Goal: Information Seeking & Learning: Learn about a topic

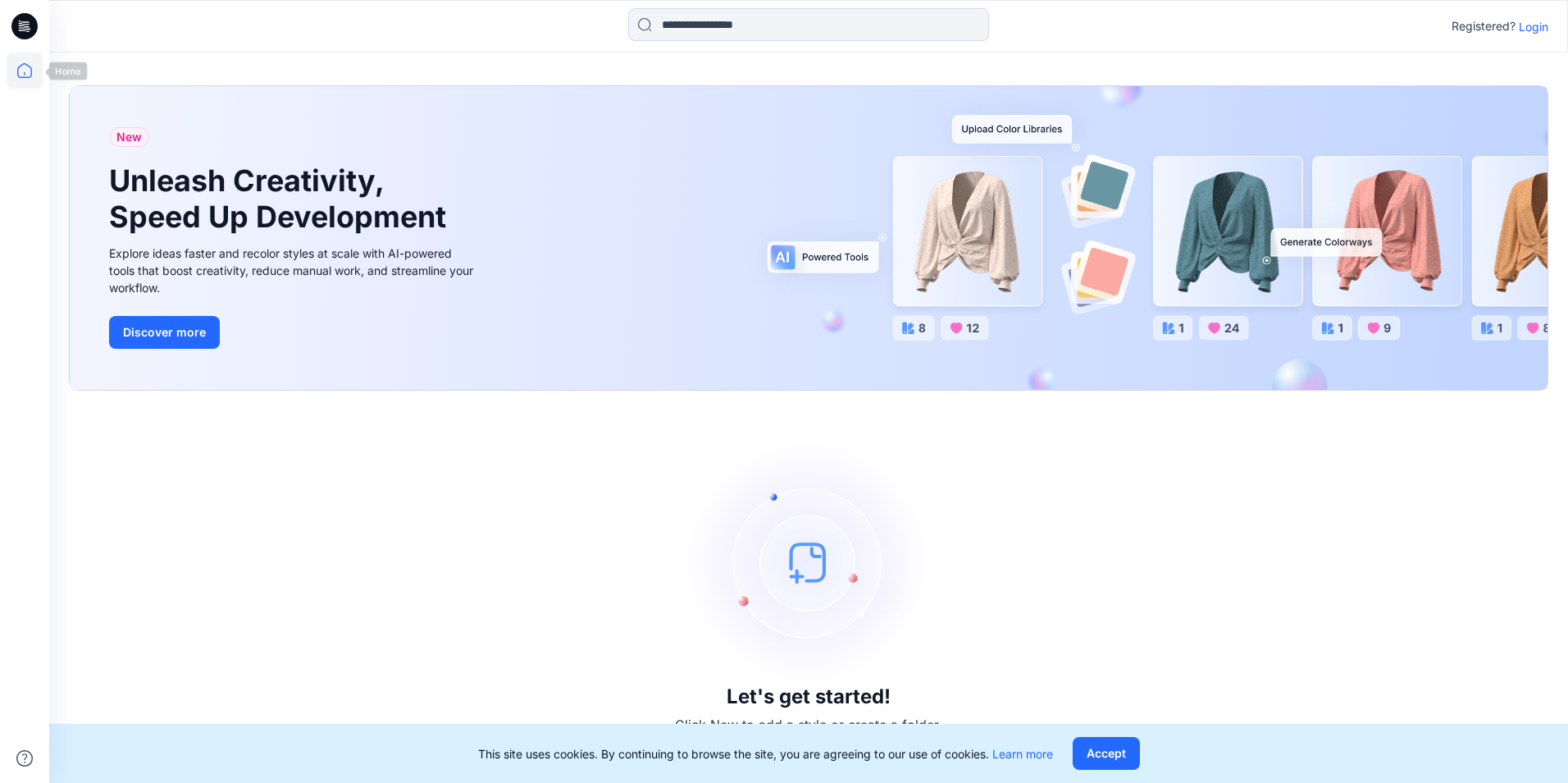
click at [17, 30] on icon at bounding box center [25, 26] width 27 height 27
click at [23, 83] on icon at bounding box center [25, 70] width 36 height 36
click at [22, 65] on icon at bounding box center [25, 70] width 36 height 36
click at [22, 20] on icon at bounding box center [25, 26] width 27 height 27
click at [1159, 22] on p "Login" at bounding box center [1534, 26] width 30 height 17
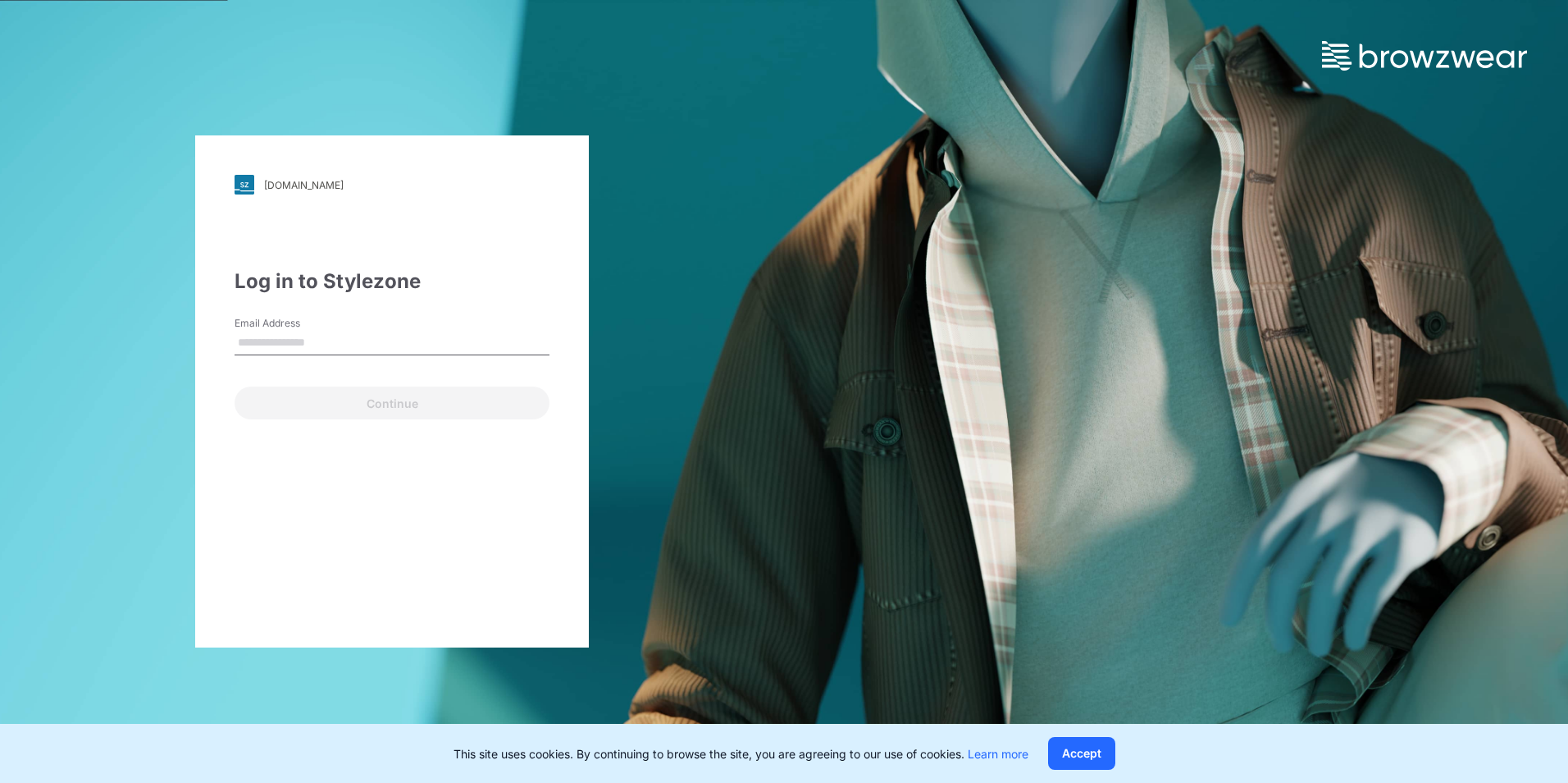
click at [257, 322] on label "Email Address" at bounding box center [292, 323] width 115 height 15
click at [257, 331] on input "Email Address" at bounding box center [392, 343] width 315 height 25
click at [257, 339] on input "Email Address" at bounding box center [392, 343] width 315 height 25
type input "**********"
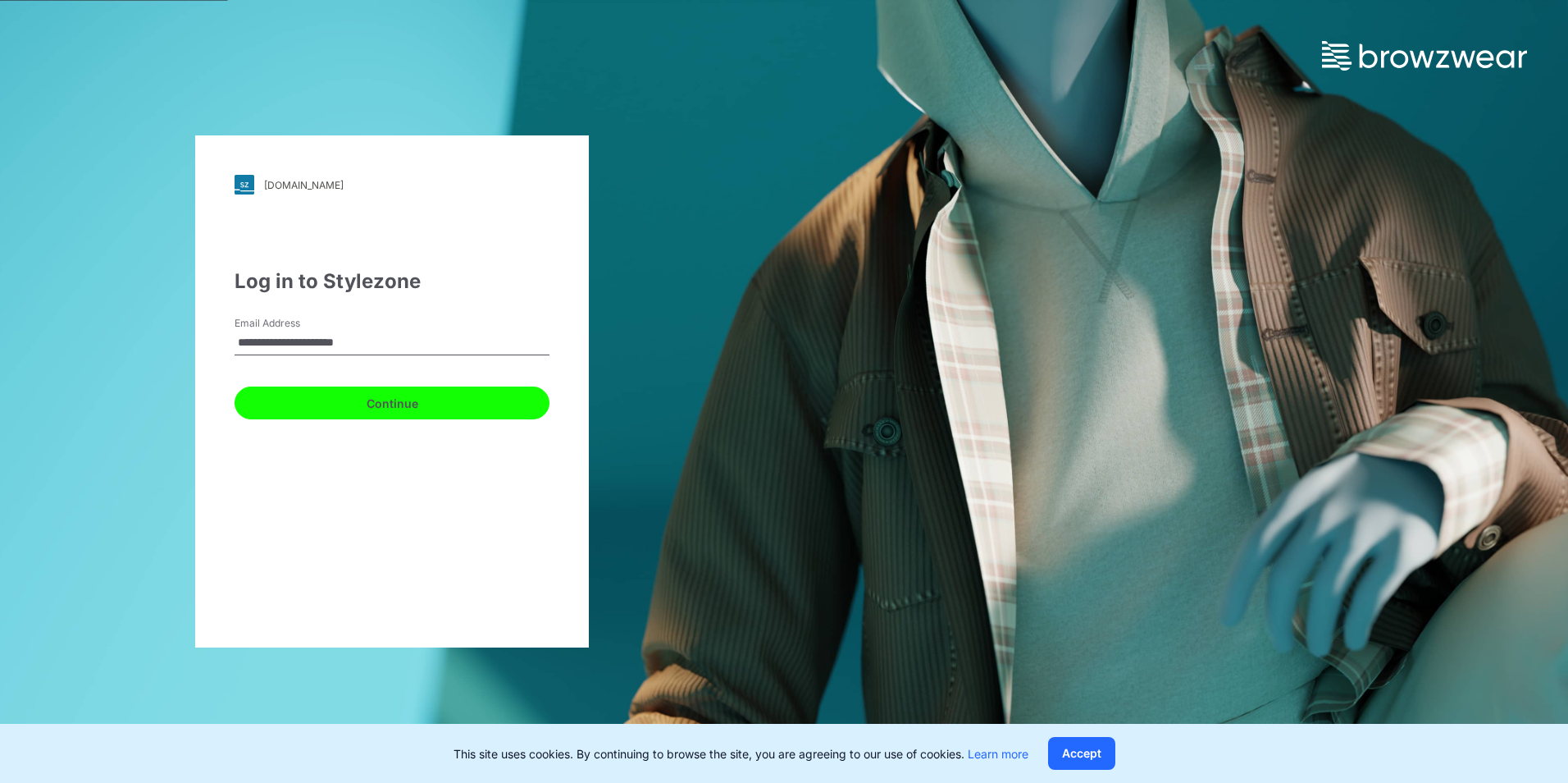
click at [401, 387] on button "Continue" at bounding box center [392, 403] width 315 height 33
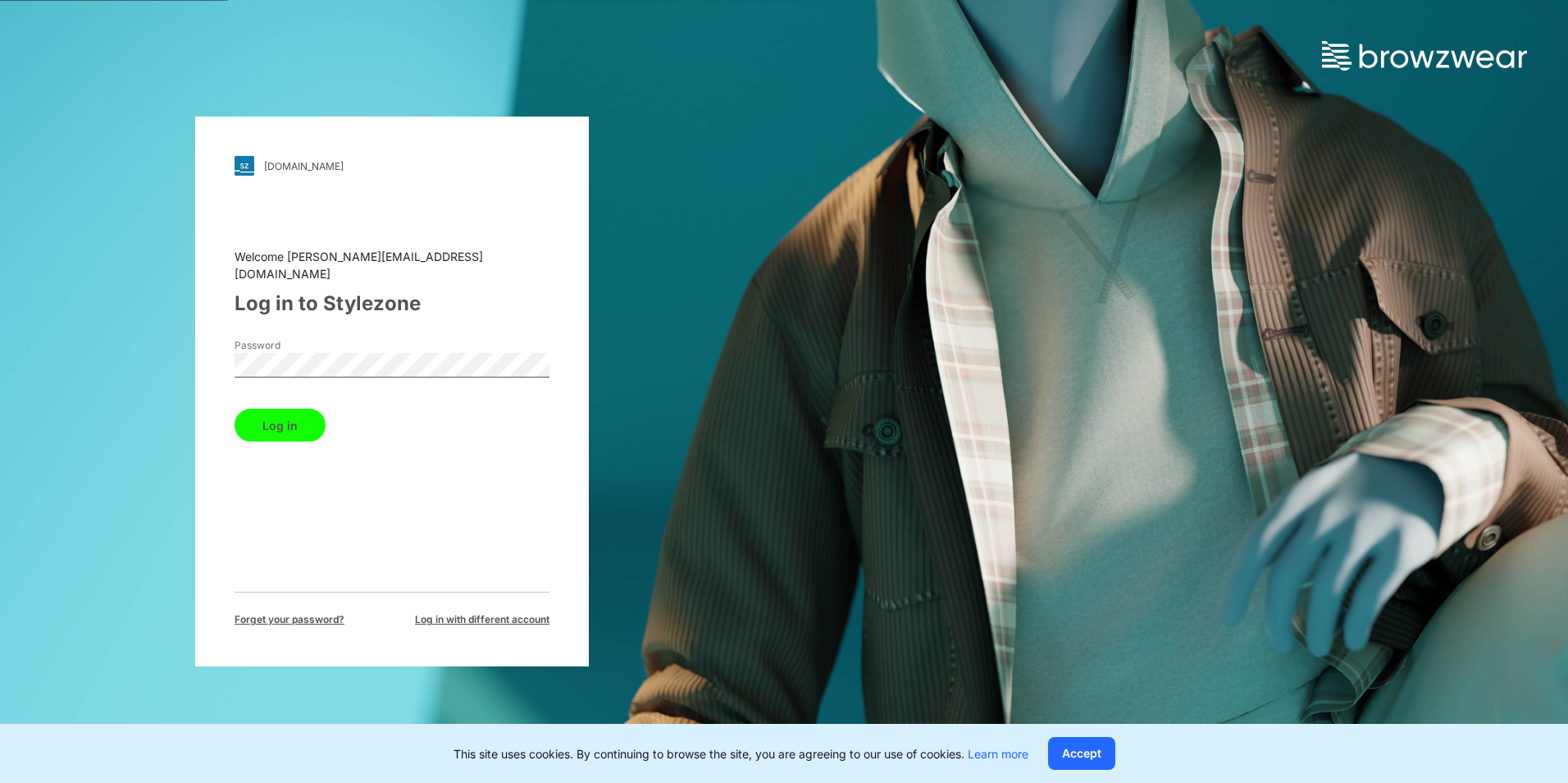
click at [285, 422] on button "Log in" at bounding box center [280, 425] width 91 height 33
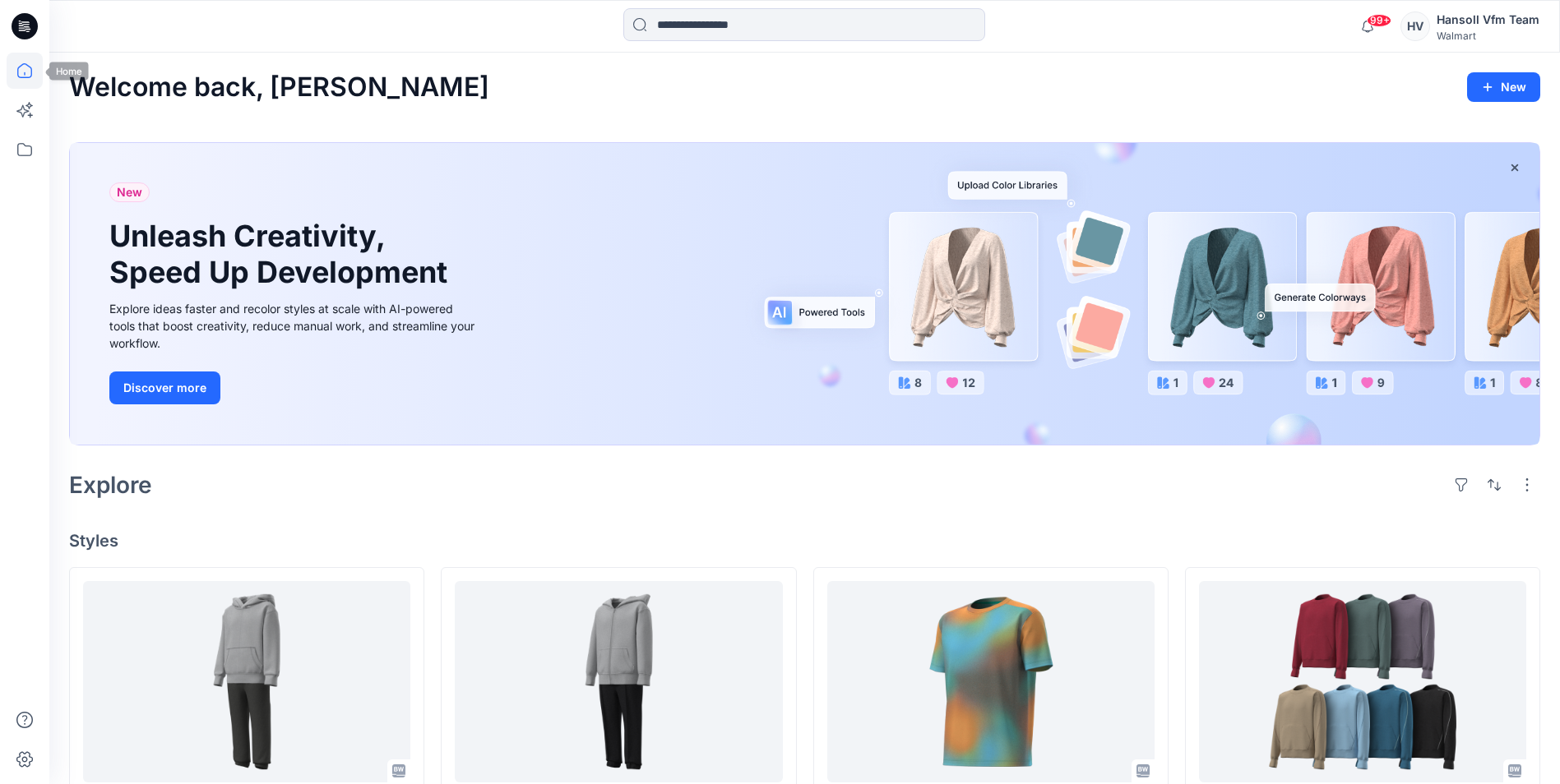
click at [20, 32] on icon at bounding box center [25, 26] width 27 height 27
click at [31, 74] on icon at bounding box center [25, 70] width 36 height 36
click at [23, 151] on icon at bounding box center [25, 150] width 36 height 36
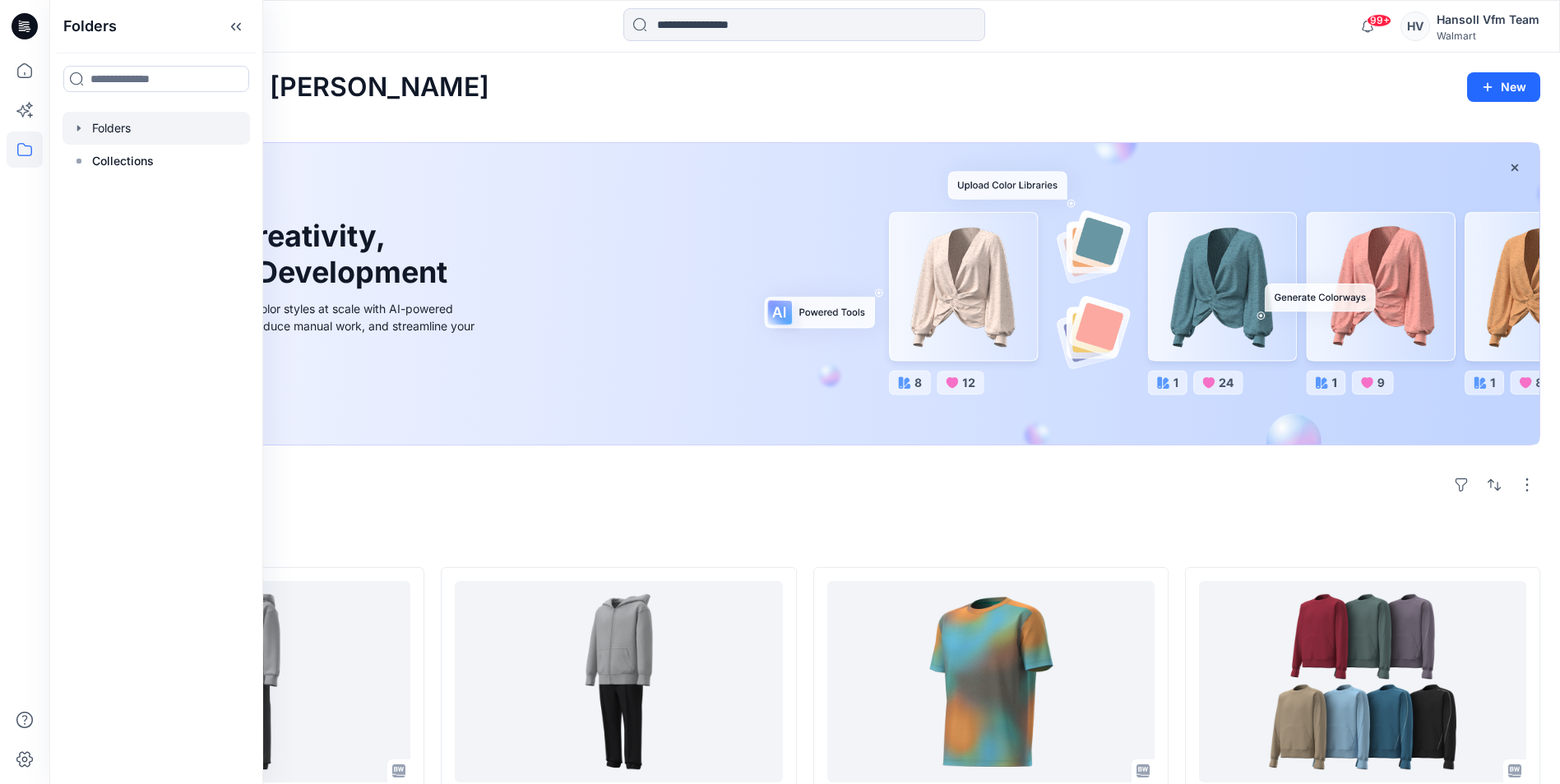
click at [103, 130] on div at bounding box center [156, 128] width 187 height 33
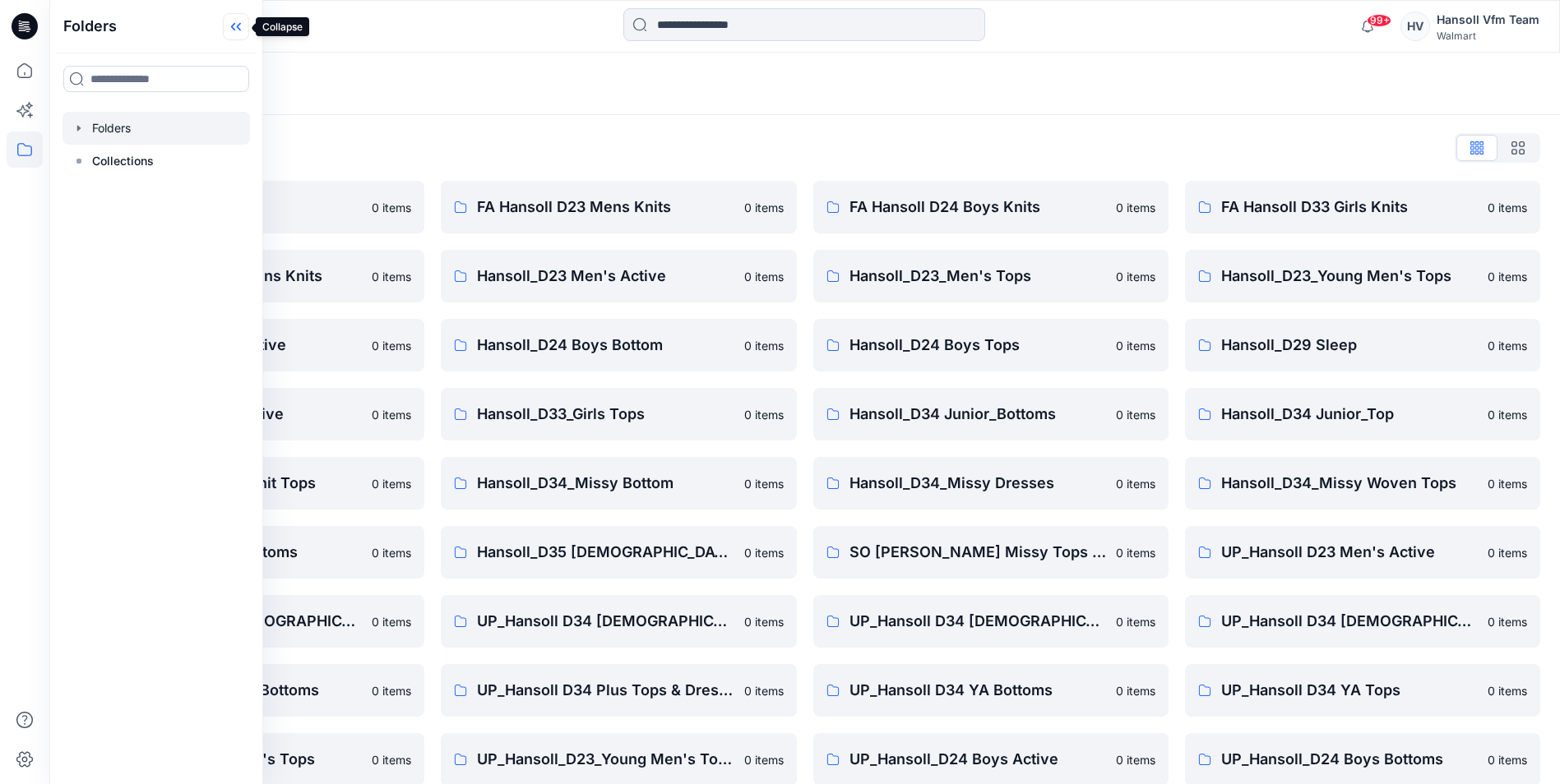
click at [245, 27] on icon at bounding box center [236, 26] width 27 height 27
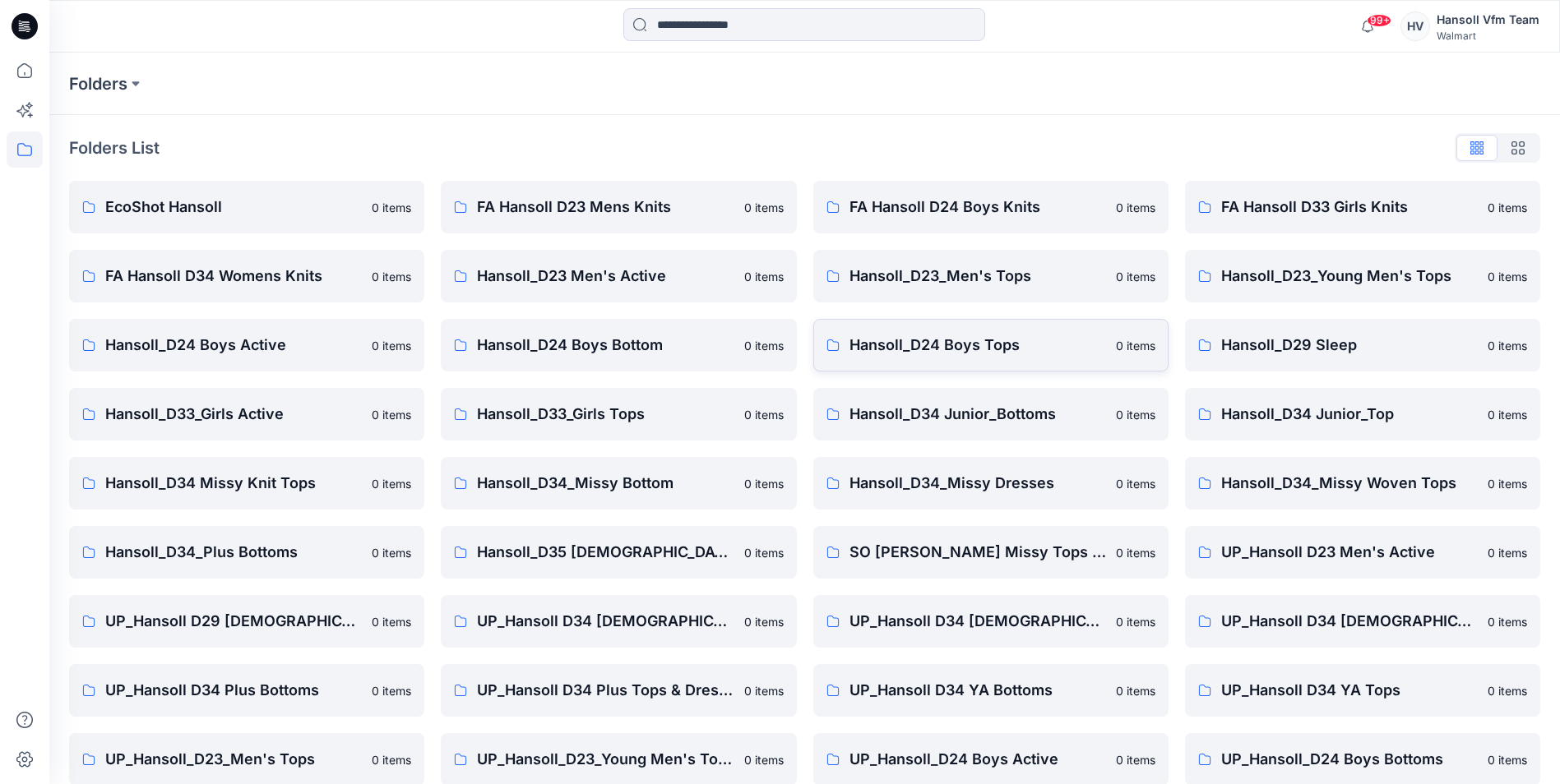
click at [973, 341] on p "Hansoll_D24 Boys Tops" at bounding box center [977, 345] width 257 height 23
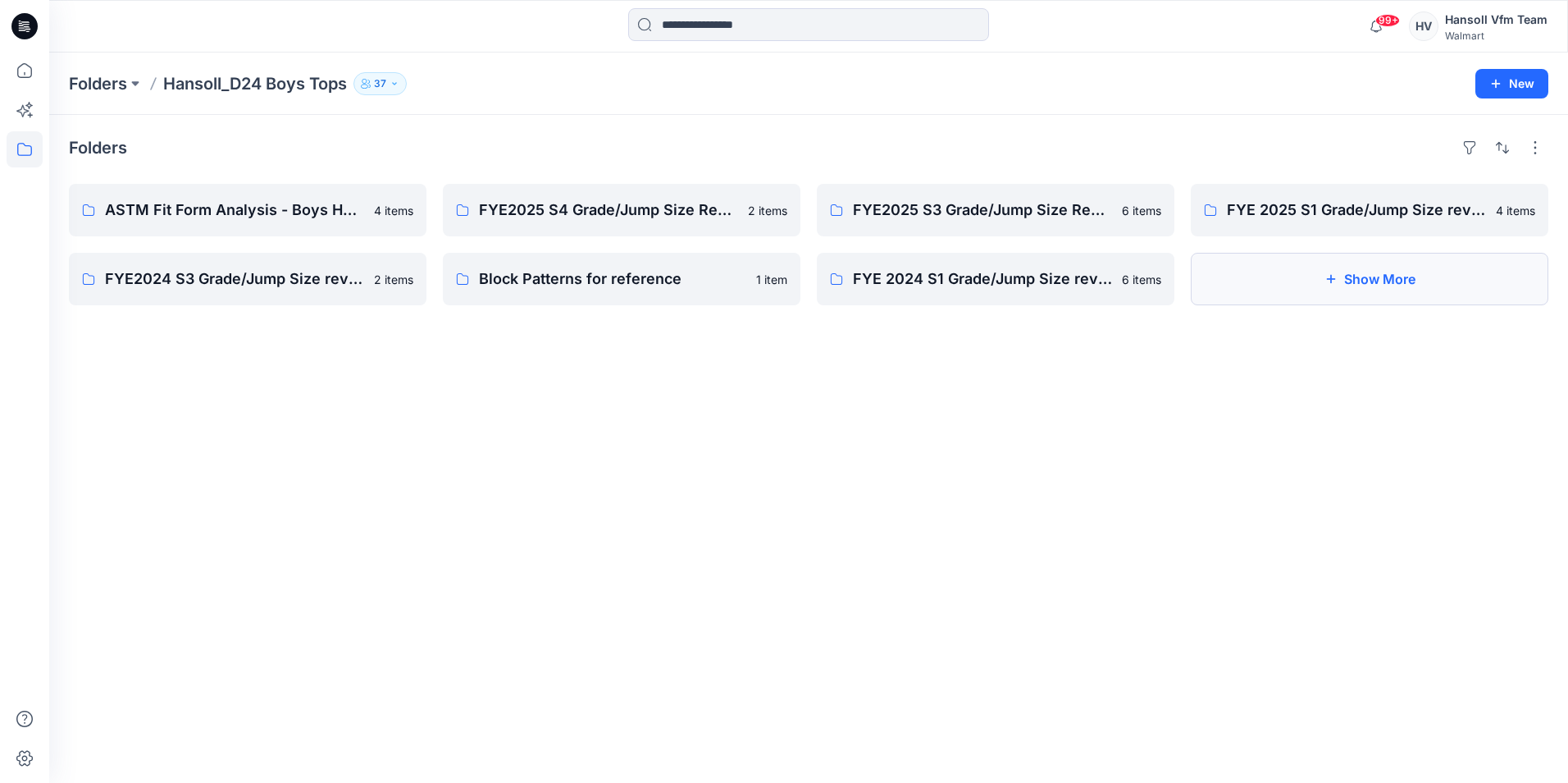
click at [1159, 280] on button "Show More" at bounding box center [1369, 278] width 357 height 52
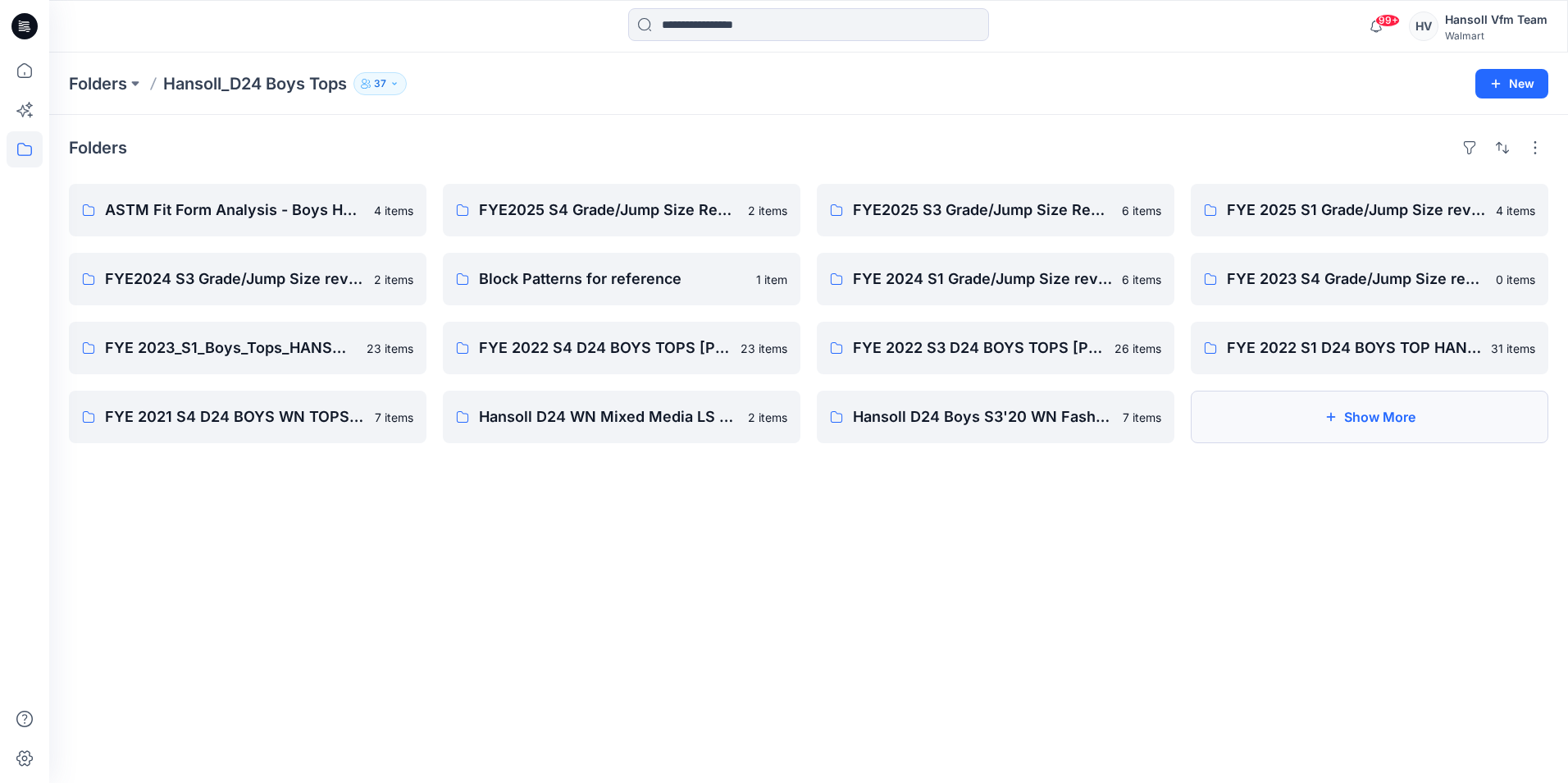
click at [1159, 421] on button "Show More" at bounding box center [1369, 417] width 357 height 52
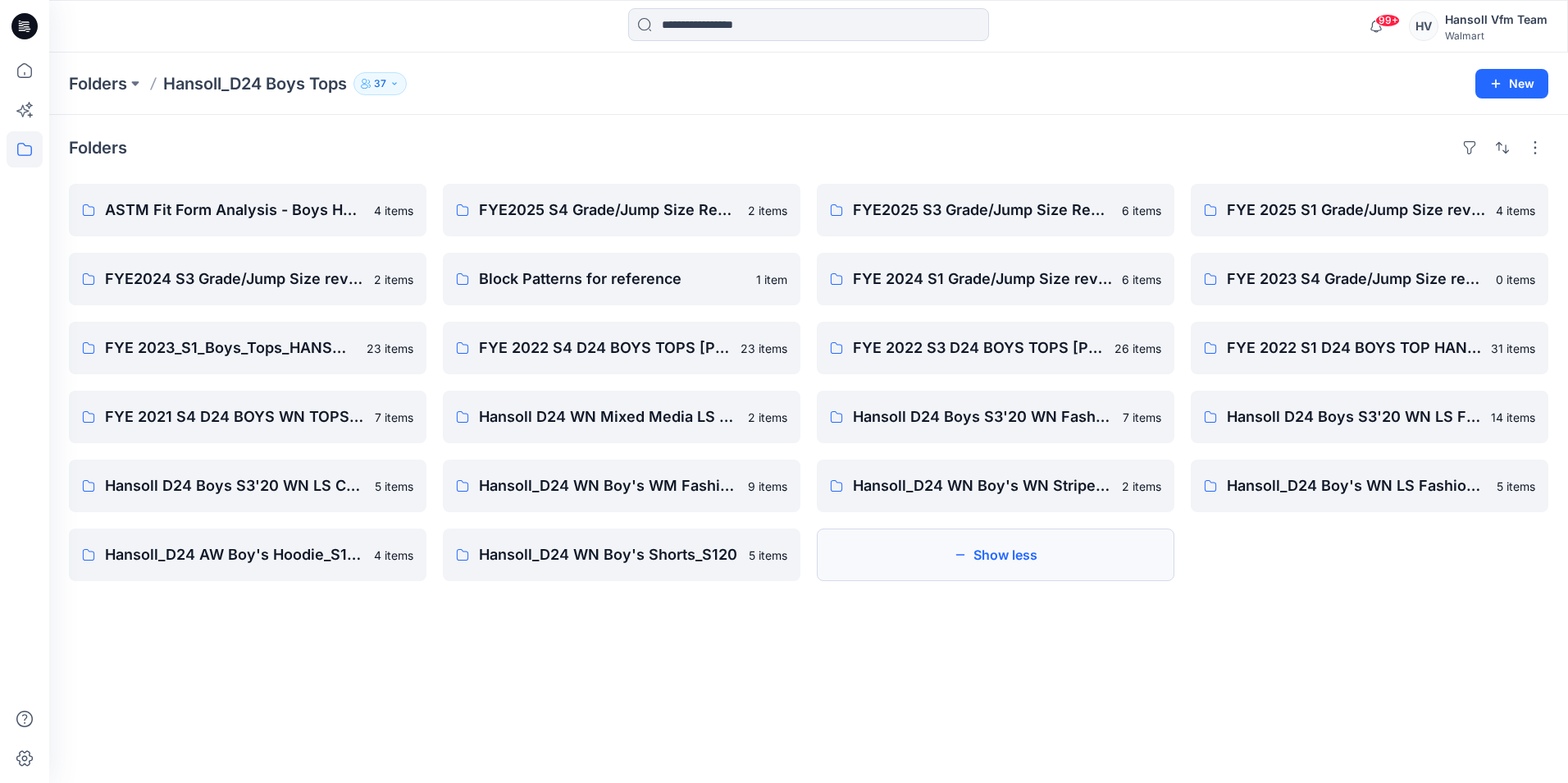
click at [986, 550] on button "Show less" at bounding box center [995, 554] width 357 height 52
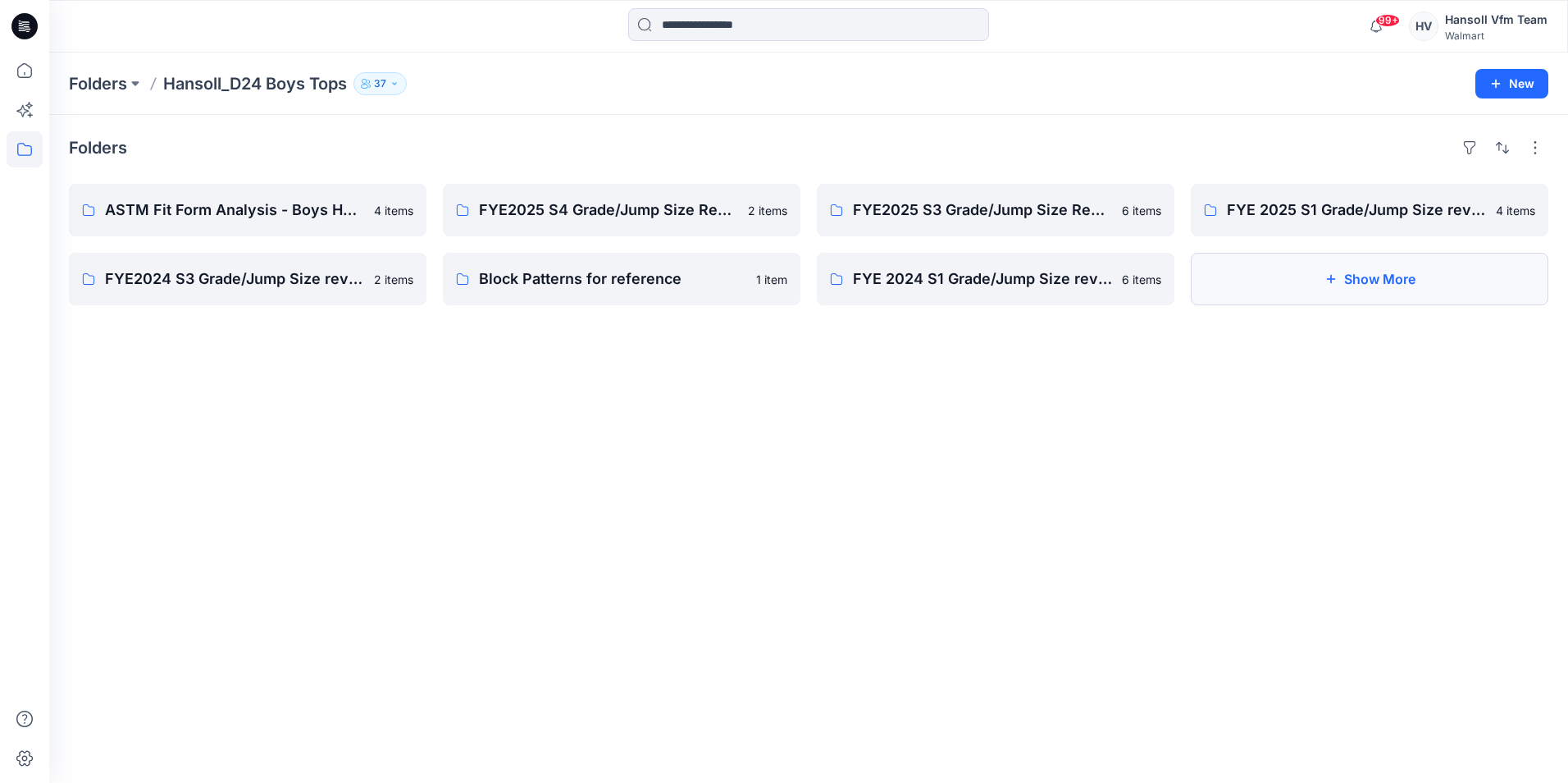
click at [1159, 284] on button "Show More" at bounding box center [1369, 278] width 357 height 52
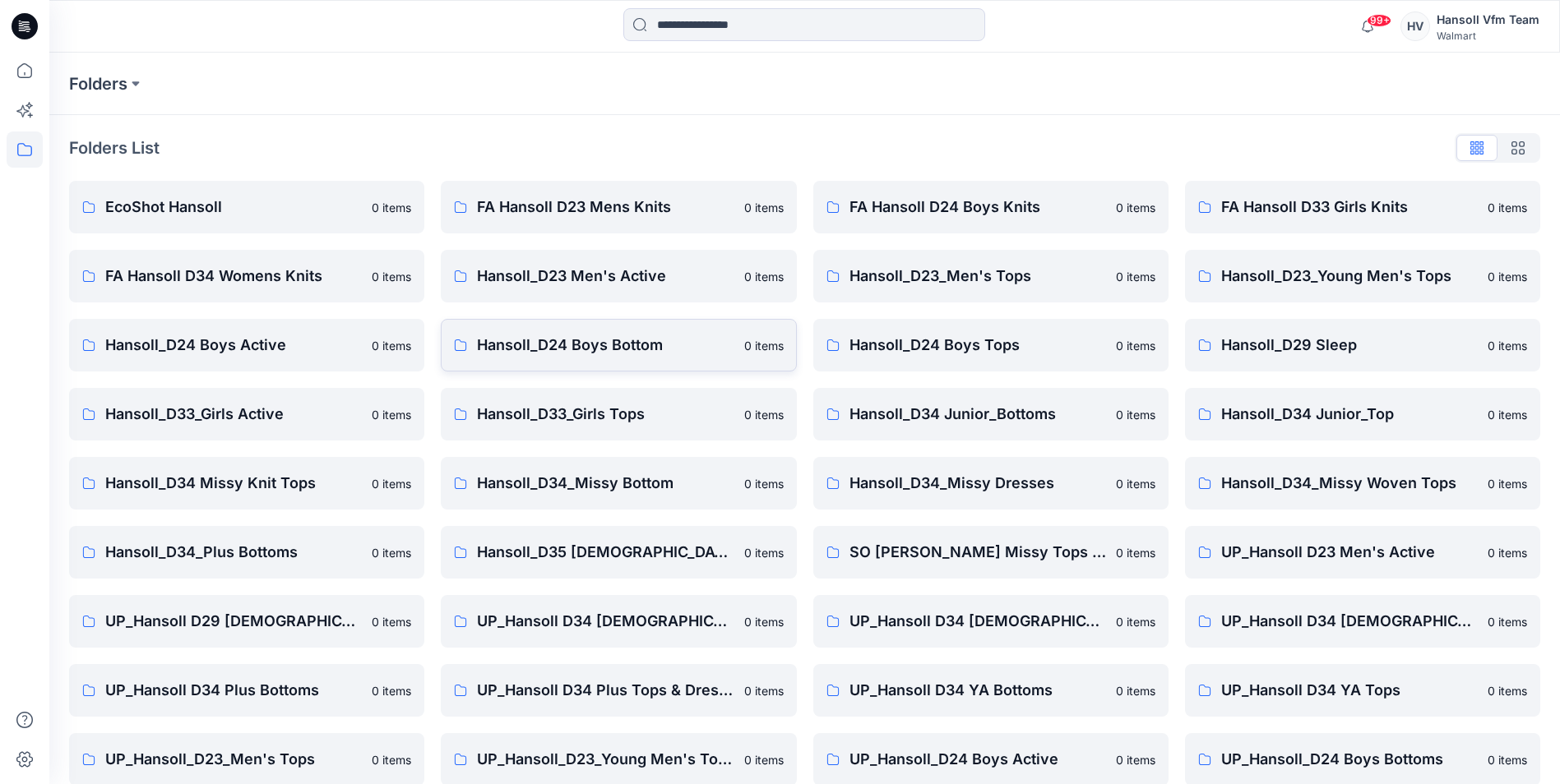
click at [632, 347] on p "Hansoll_D24 Boys Bottom" at bounding box center [605, 345] width 257 height 23
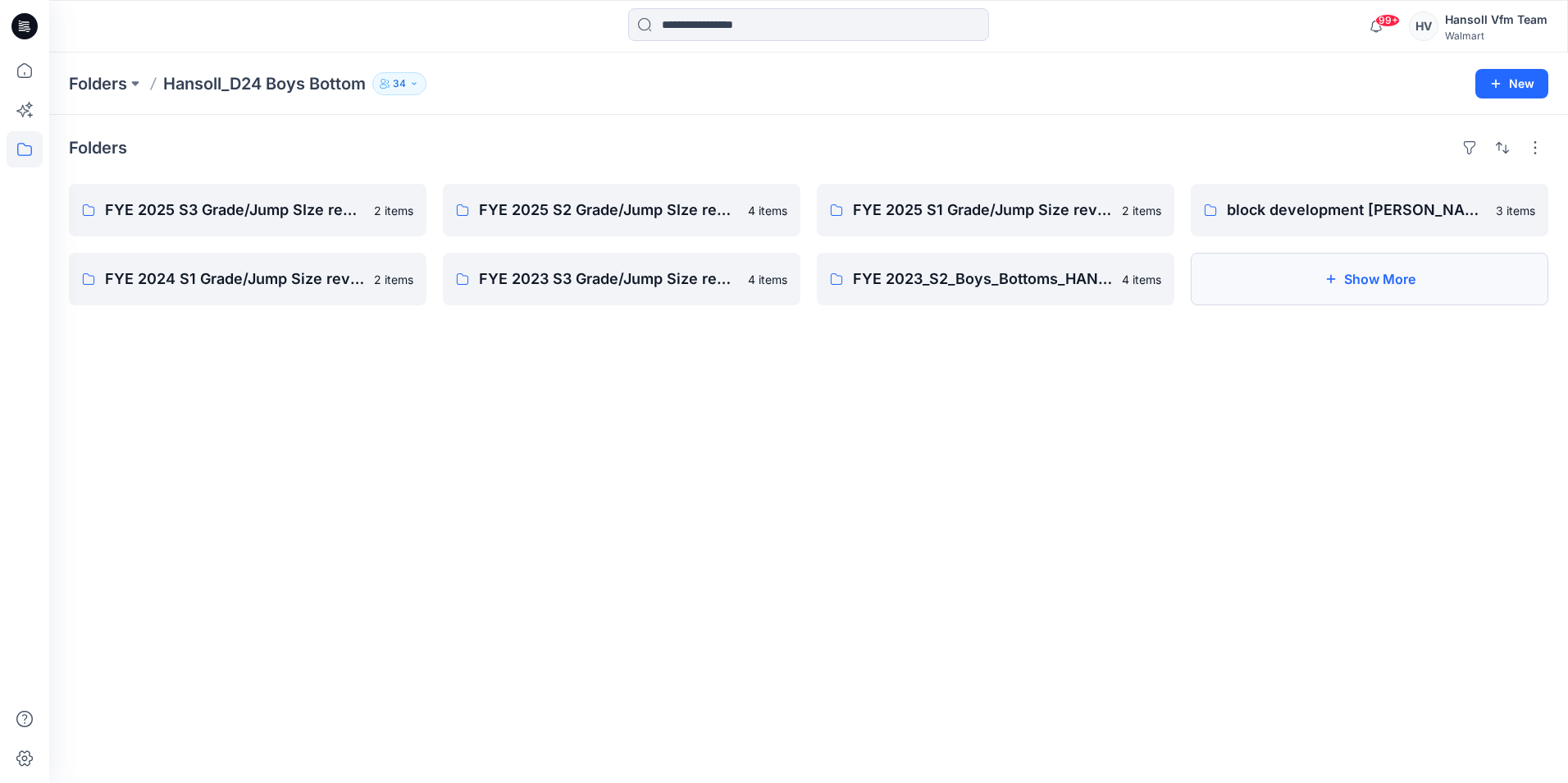
click at [1159, 276] on button "Show More" at bounding box center [1369, 278] width 357 height 52
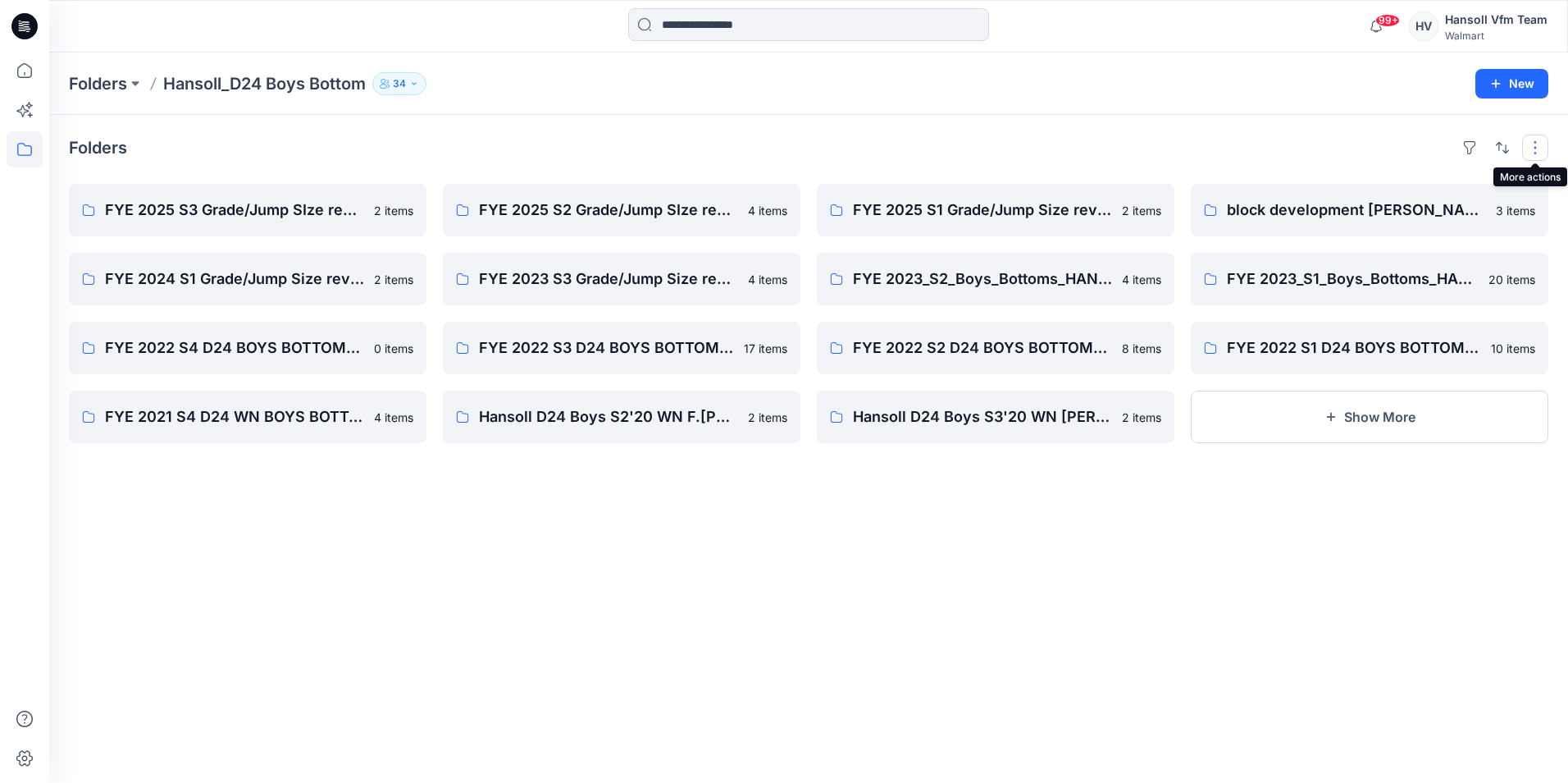
click at [1159, 146] on button "button" at bounding box center [1535, 147] width 27 height 27
click at [1159, 182] on p "Layout" at bounding box center [1465, 187] width 103 height 20
click at [1159, 146] on button "button" at bounding box center [1469, 147] width 27 height 27
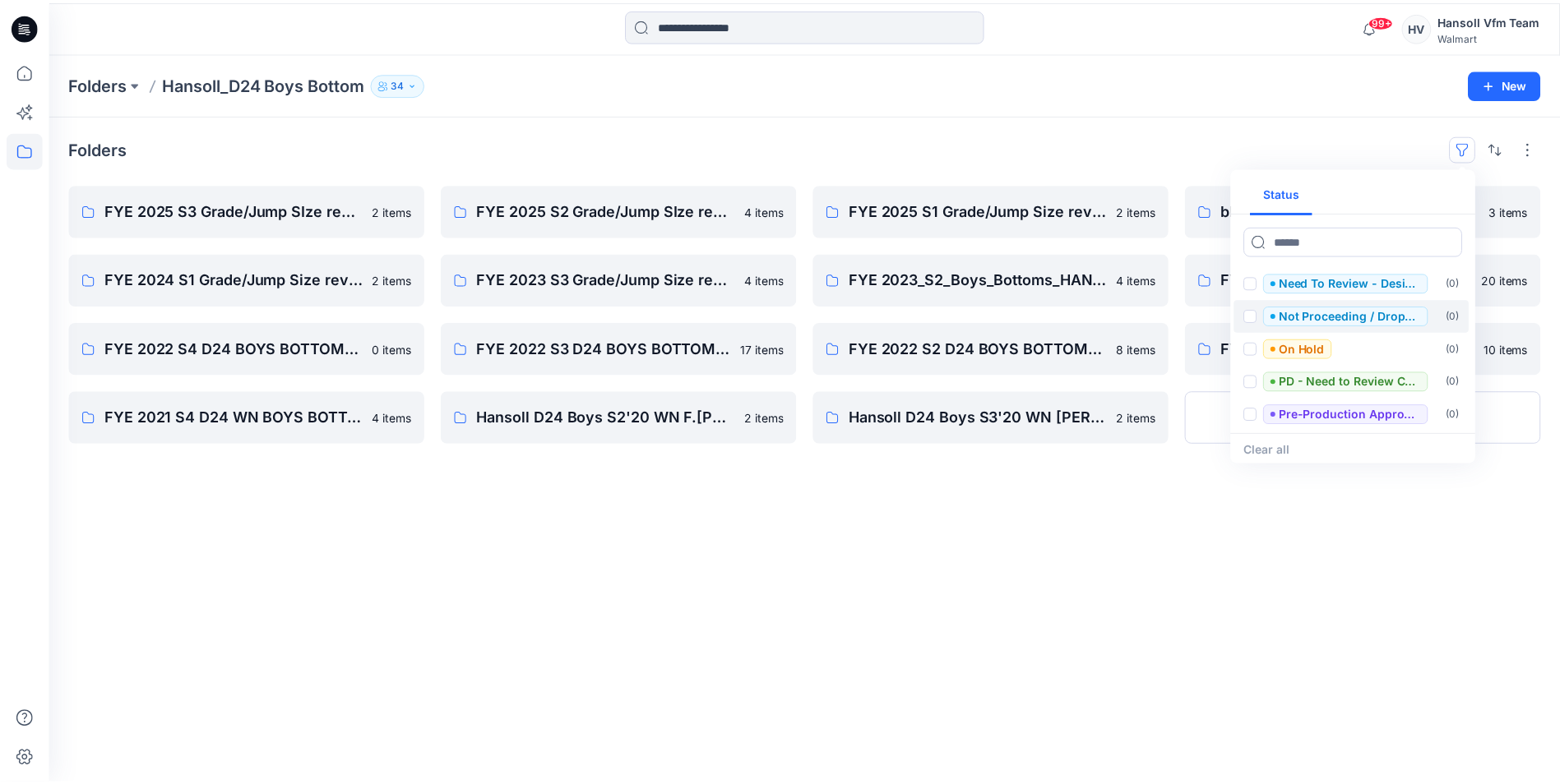
scroll to position [197, 0]
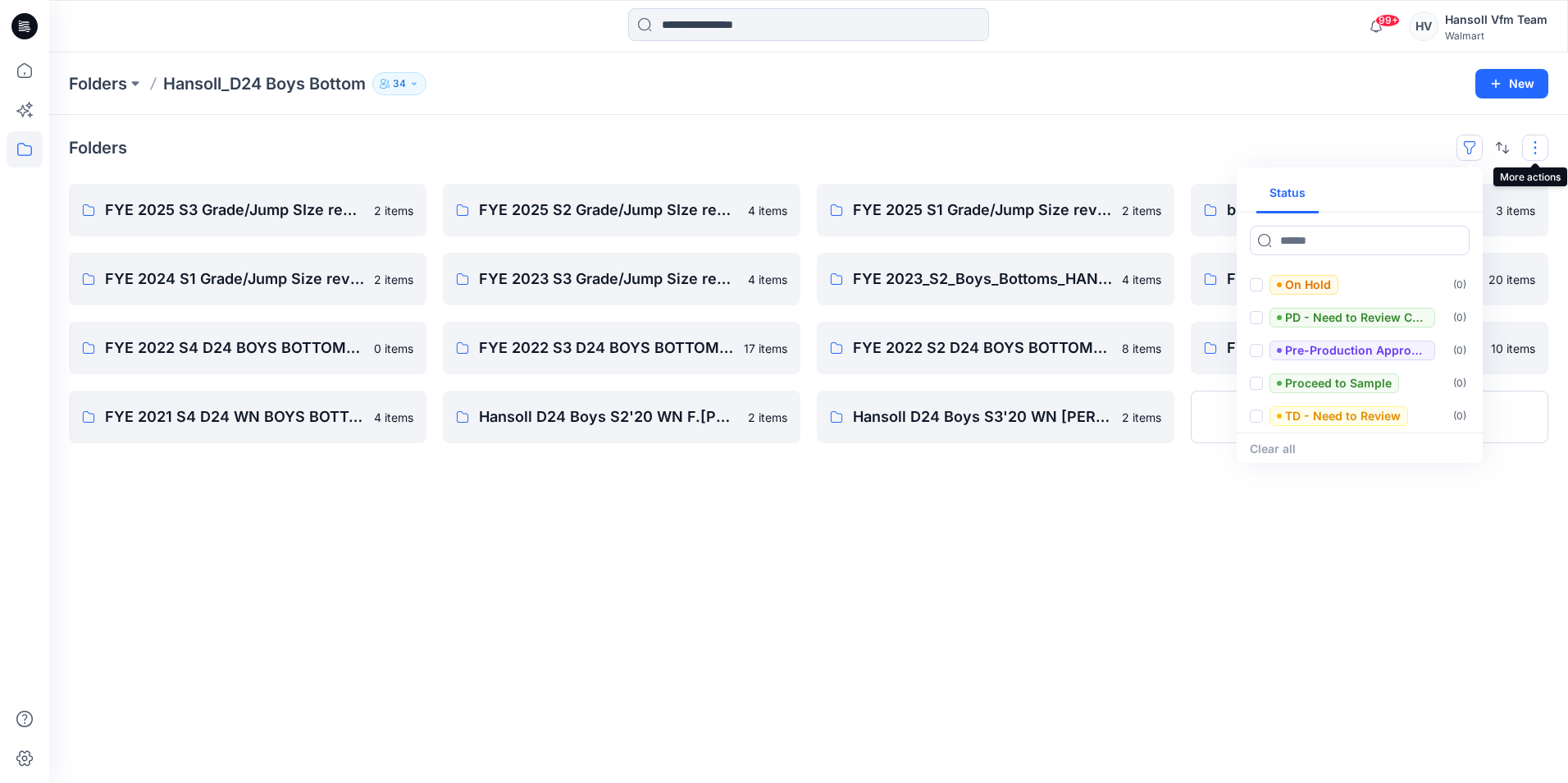
click at [1159, 144] on button "button" at bounding box center [1535, 147] width 27 height 27
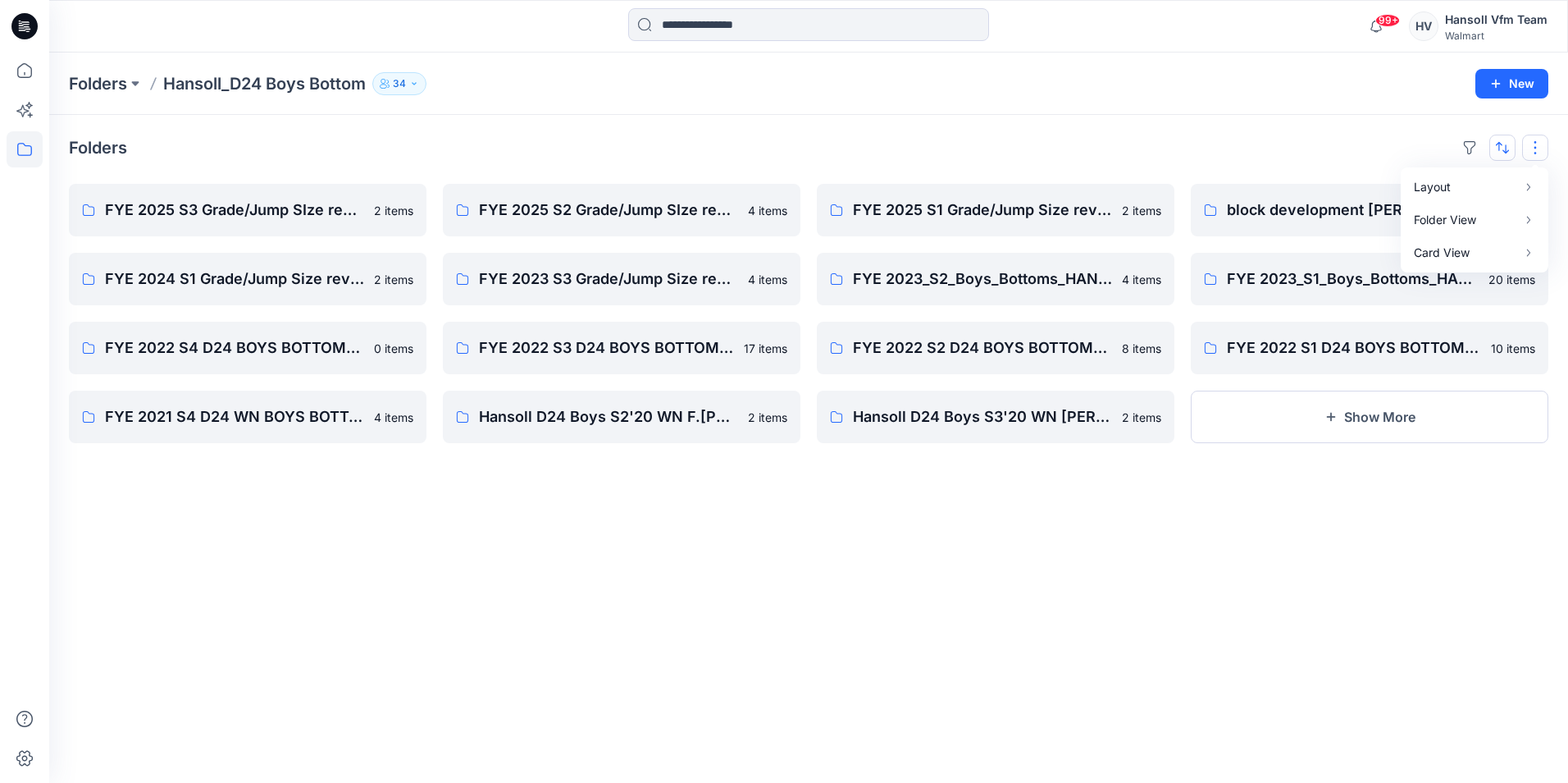
click at [1159, 143] on button "button" at bounding box center [1503, 147] width 27 height 27
click at [1139, 144] on div "Folders Last update A to Z" at bounding box center [809, 147] width 1480 height 27
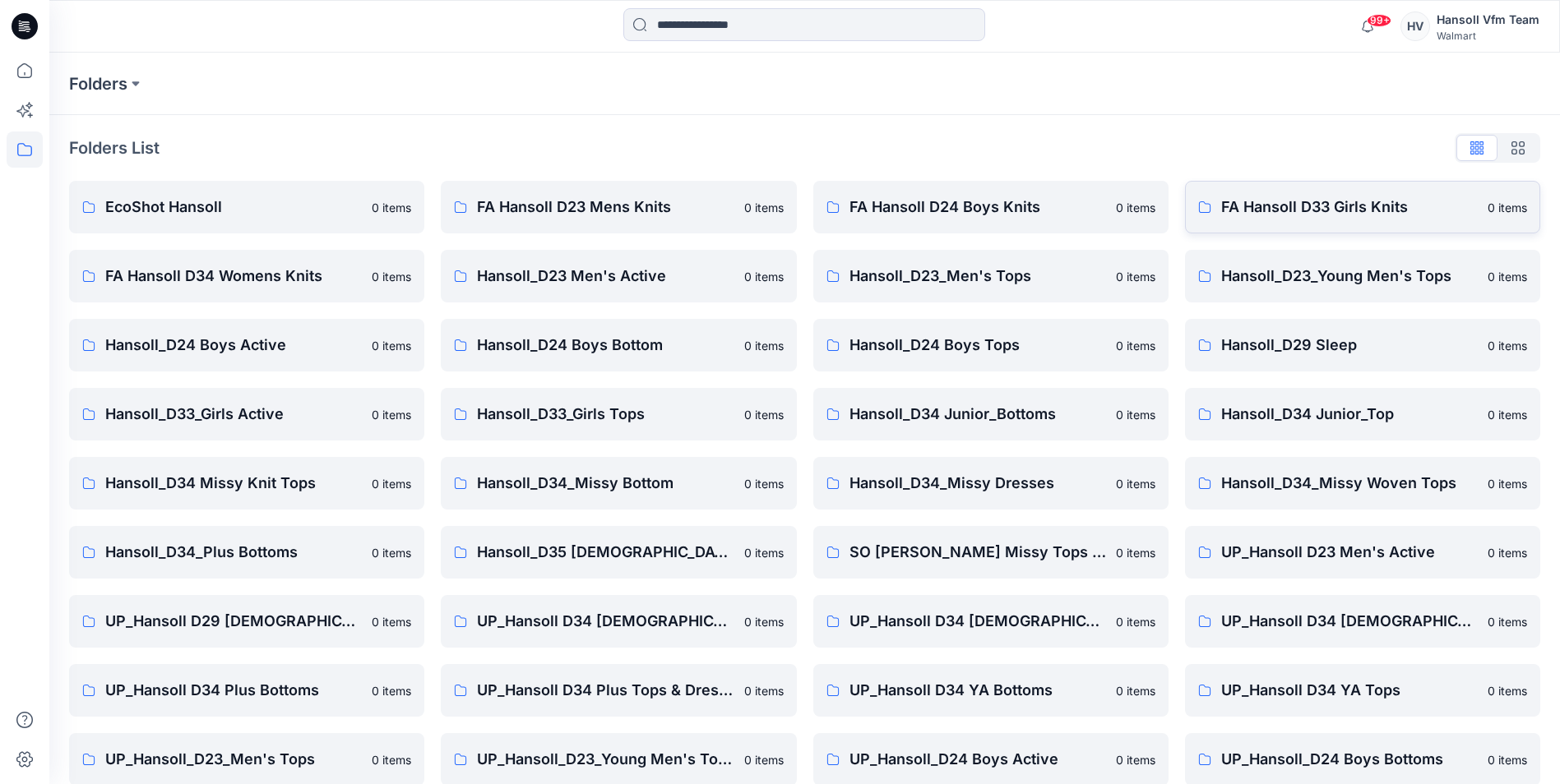
click at [1162, 206] on p "FA Hansoll D33 Girls Knits" at bounding box center [1349, 206] width 257 height 23
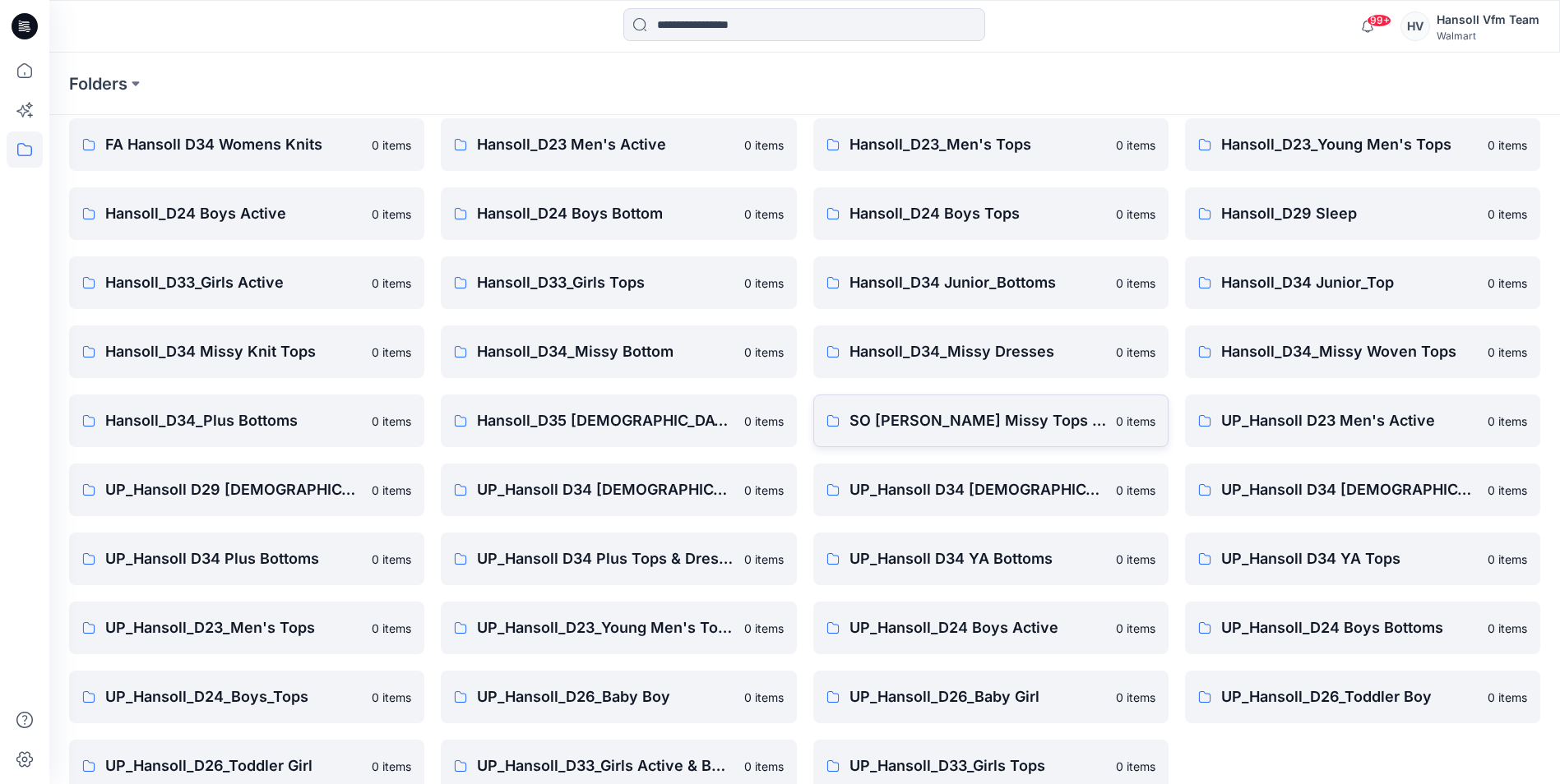
scroll to position [160, 0]
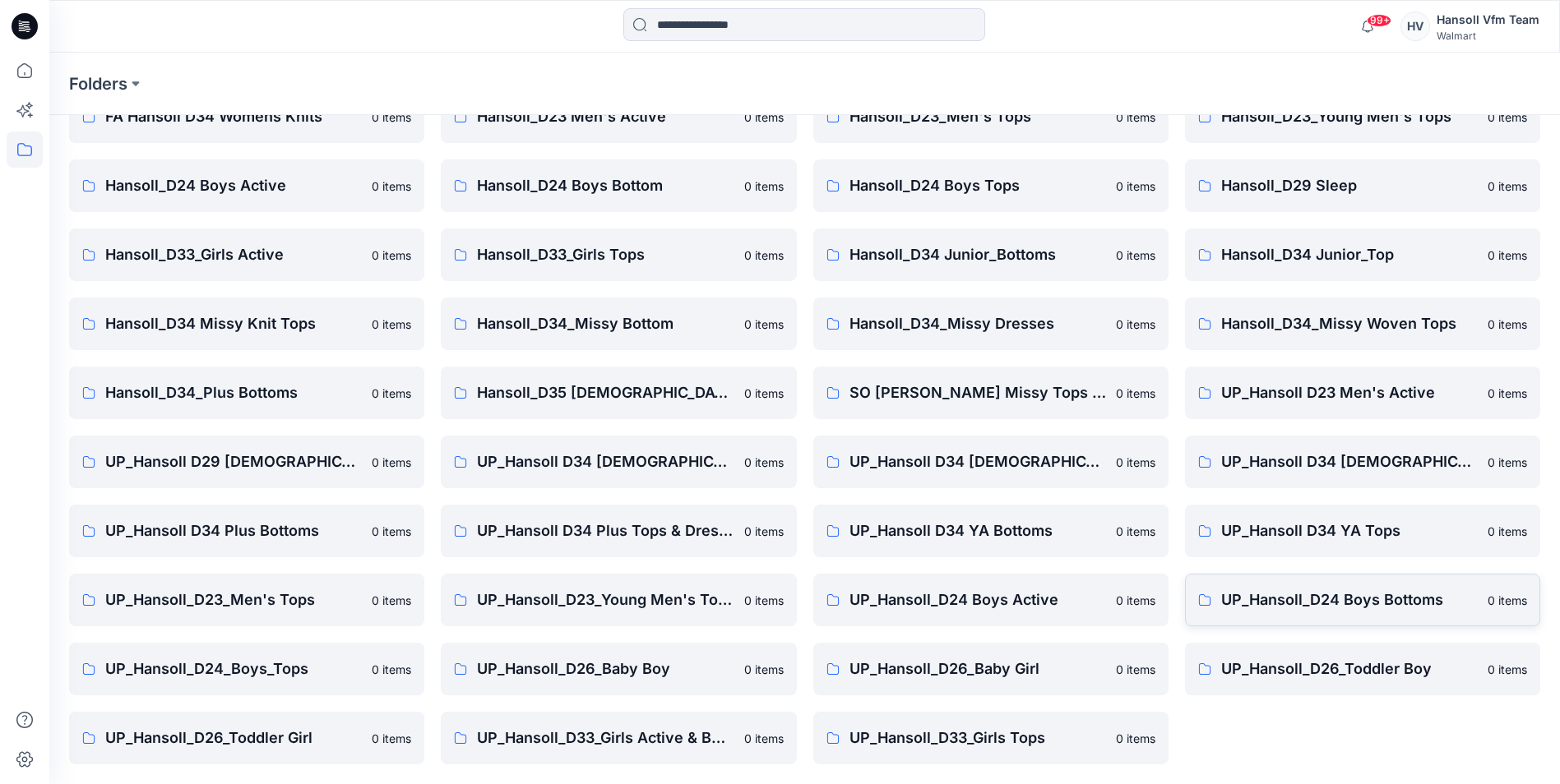
click at [1162, 599] on p "UP_Hansoll_D24 Boys Bottoms" at bounding box center [1349, 600] width 257 height 23
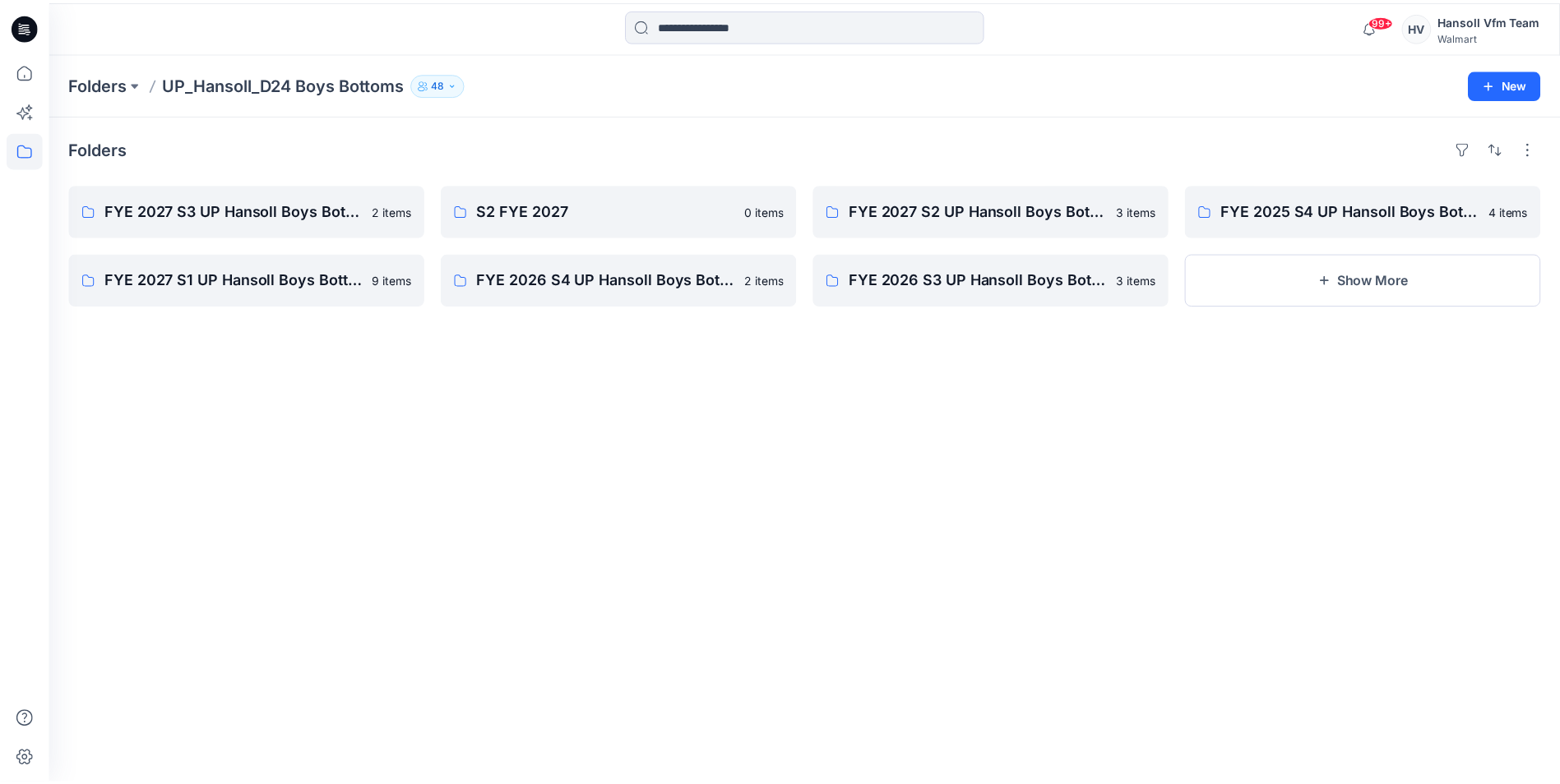
scroll to position [160, 0]
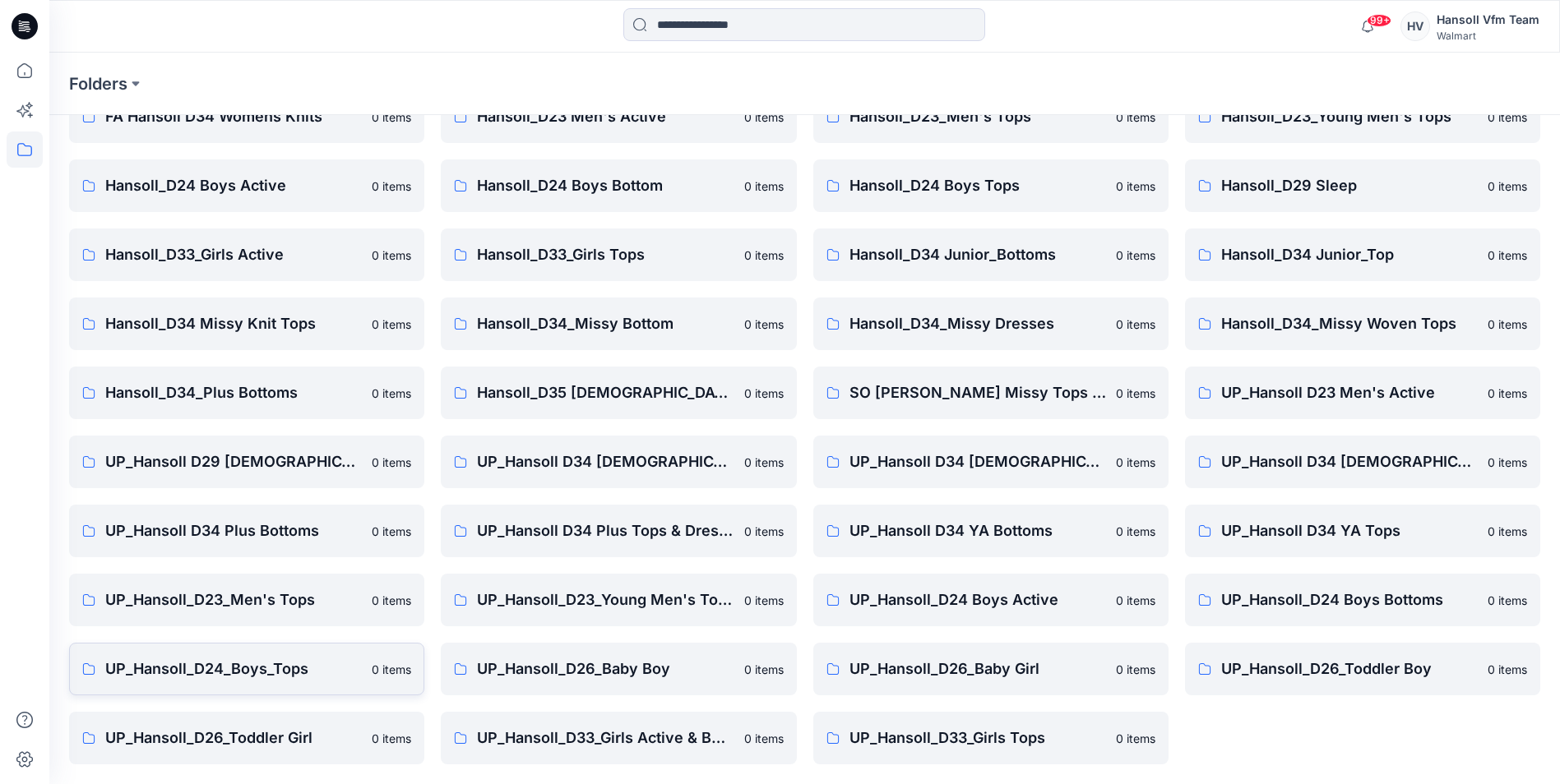
click at [210, 674] on p "UP_Hansoll_D24_Boys_Tops" at bounding box center [233, 668] width 257 height 23
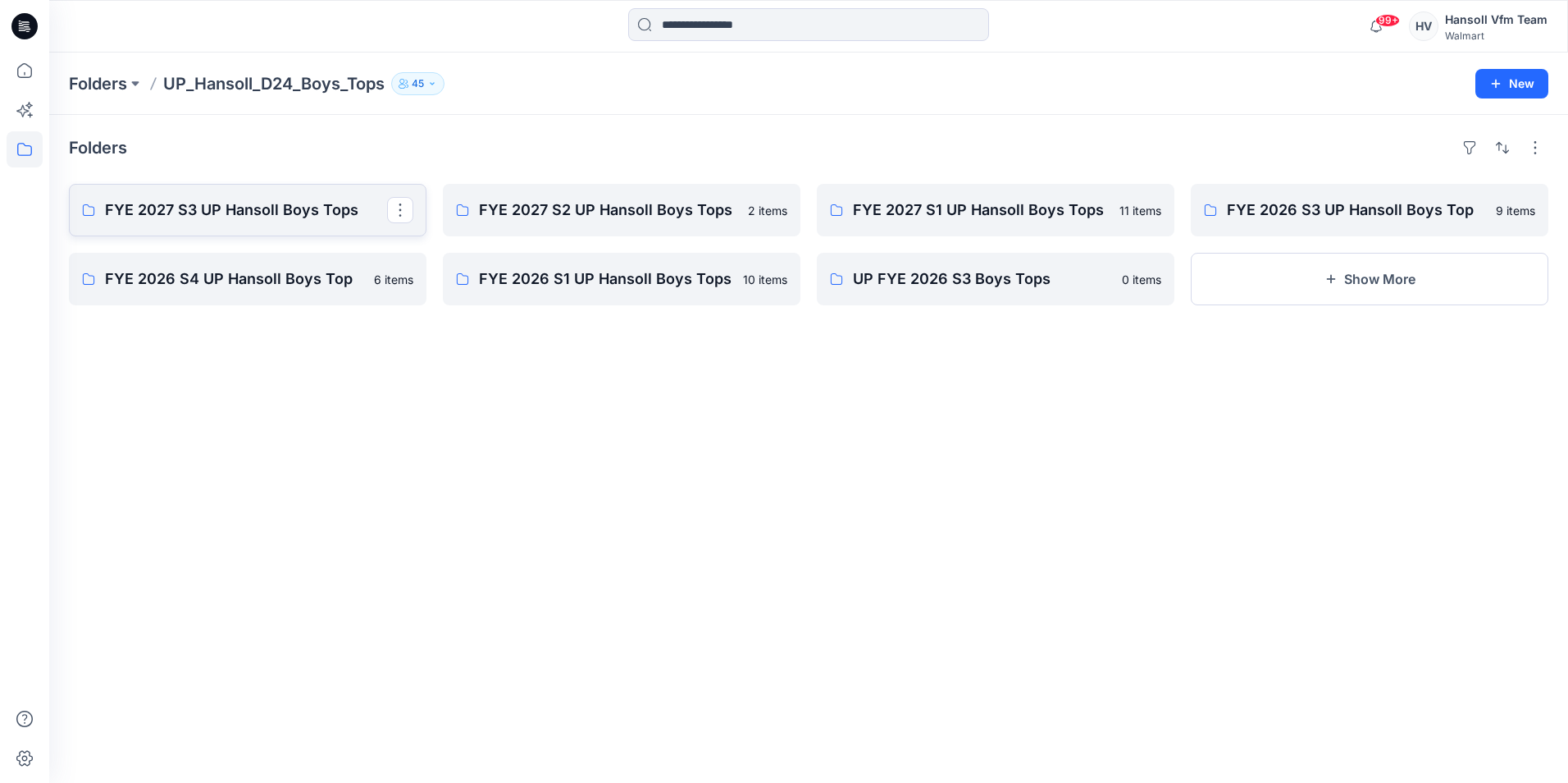
click at [279, 221] on p "FYE 2027 S3 UP Hansoll Boys Tops" at bounding box center [245, 210] width 282 height 23
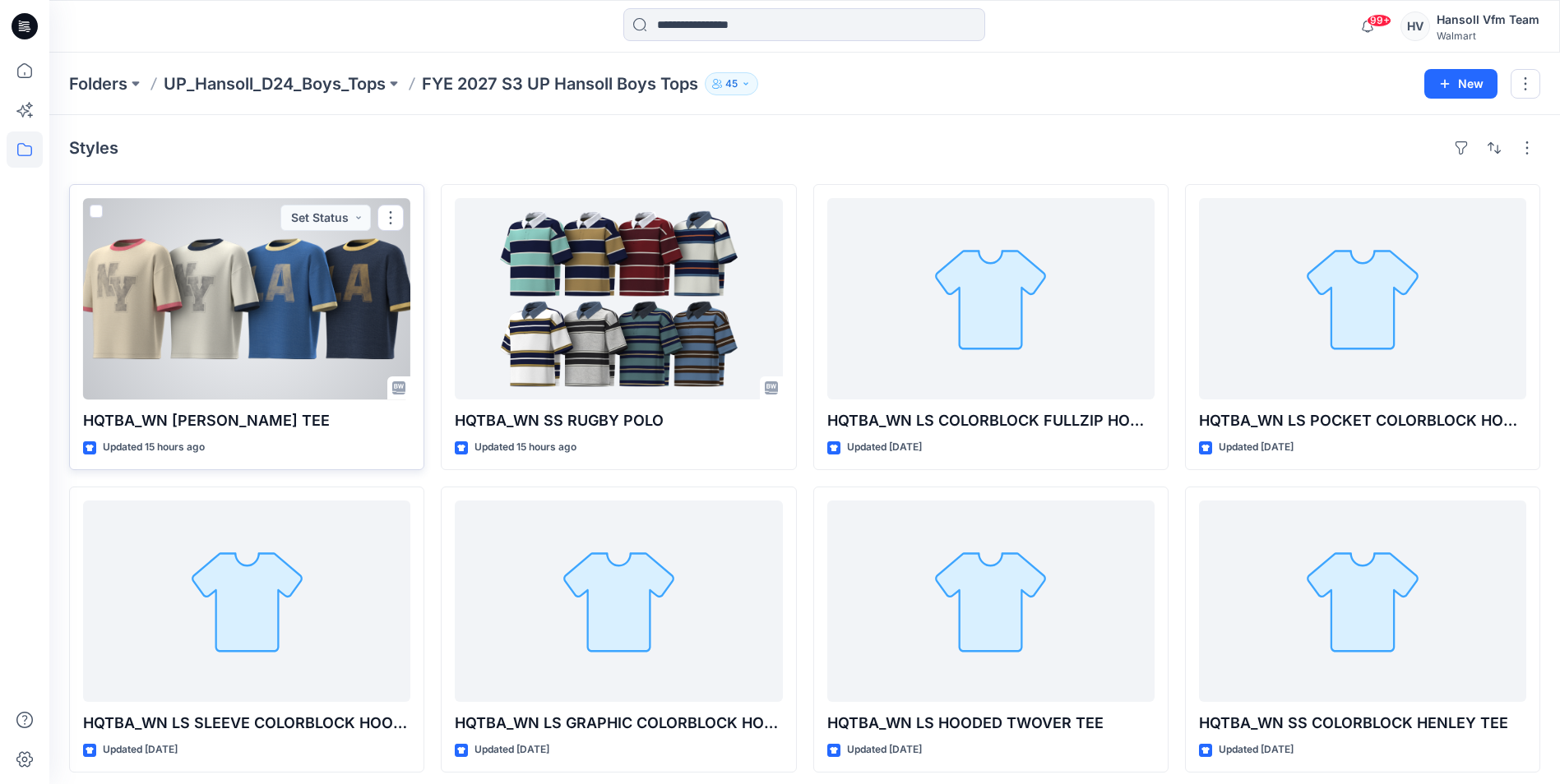
click at [263, 307] on div at bounding box center [247, 298] width 327 height 201
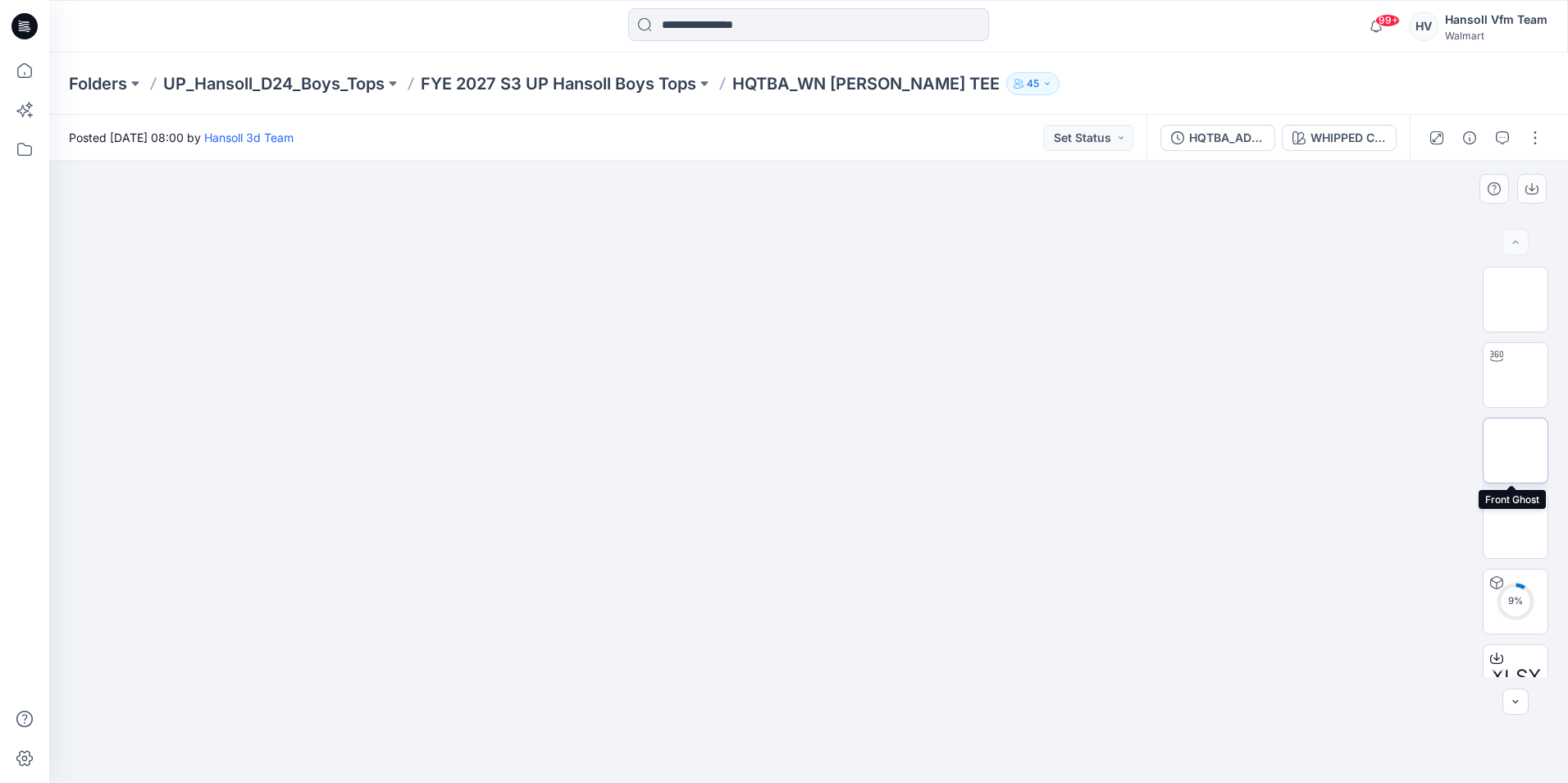
click at [1159, 450] on img at bounding box center [1516, 450] width 0 height 0
click at [1159, 526] on img at bounding box center [1516, 526] width 0 height 0
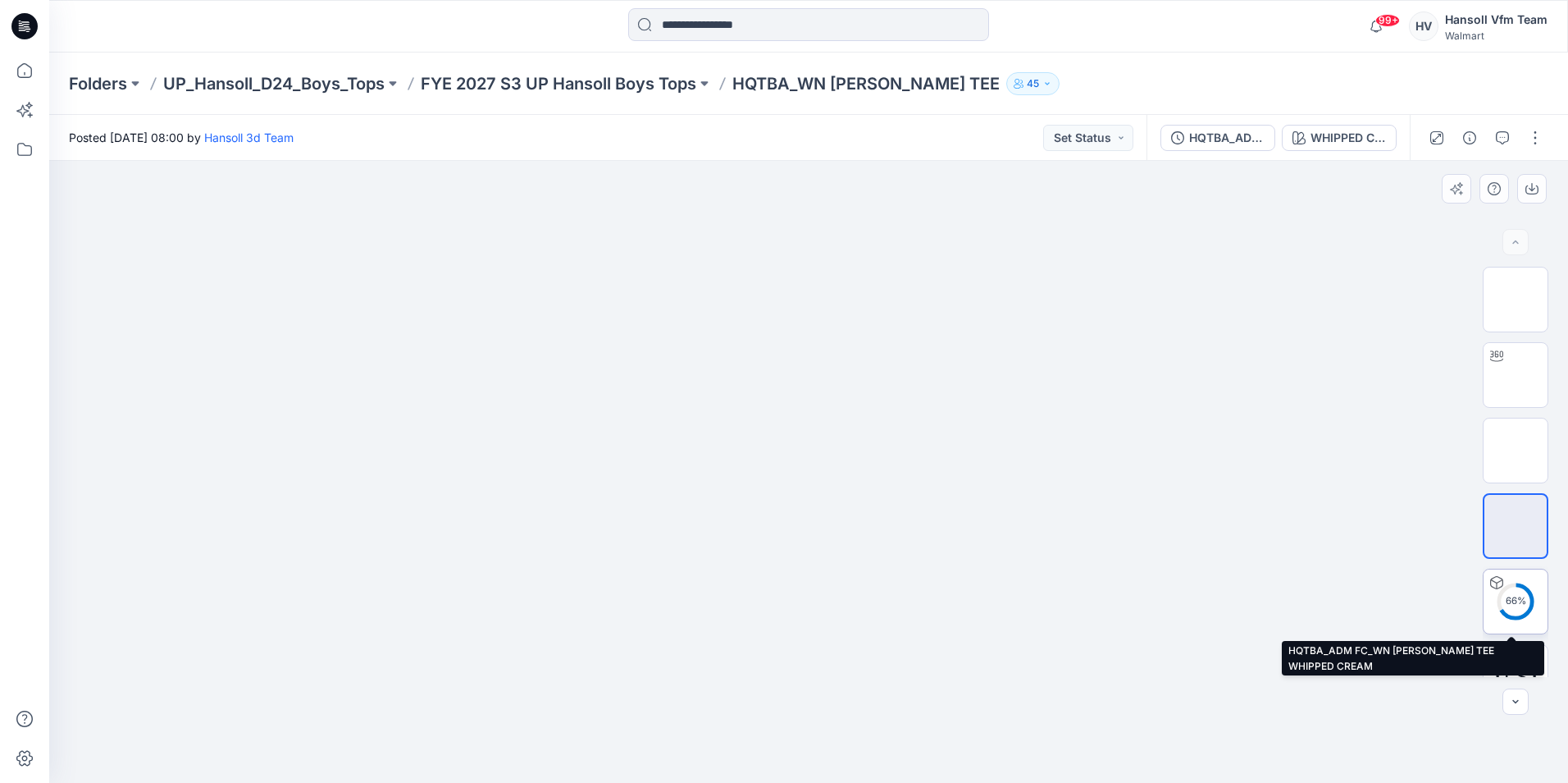
click at [1159, 600] on div "66 %" at bounding box center [1516, 601] width 40 height 14
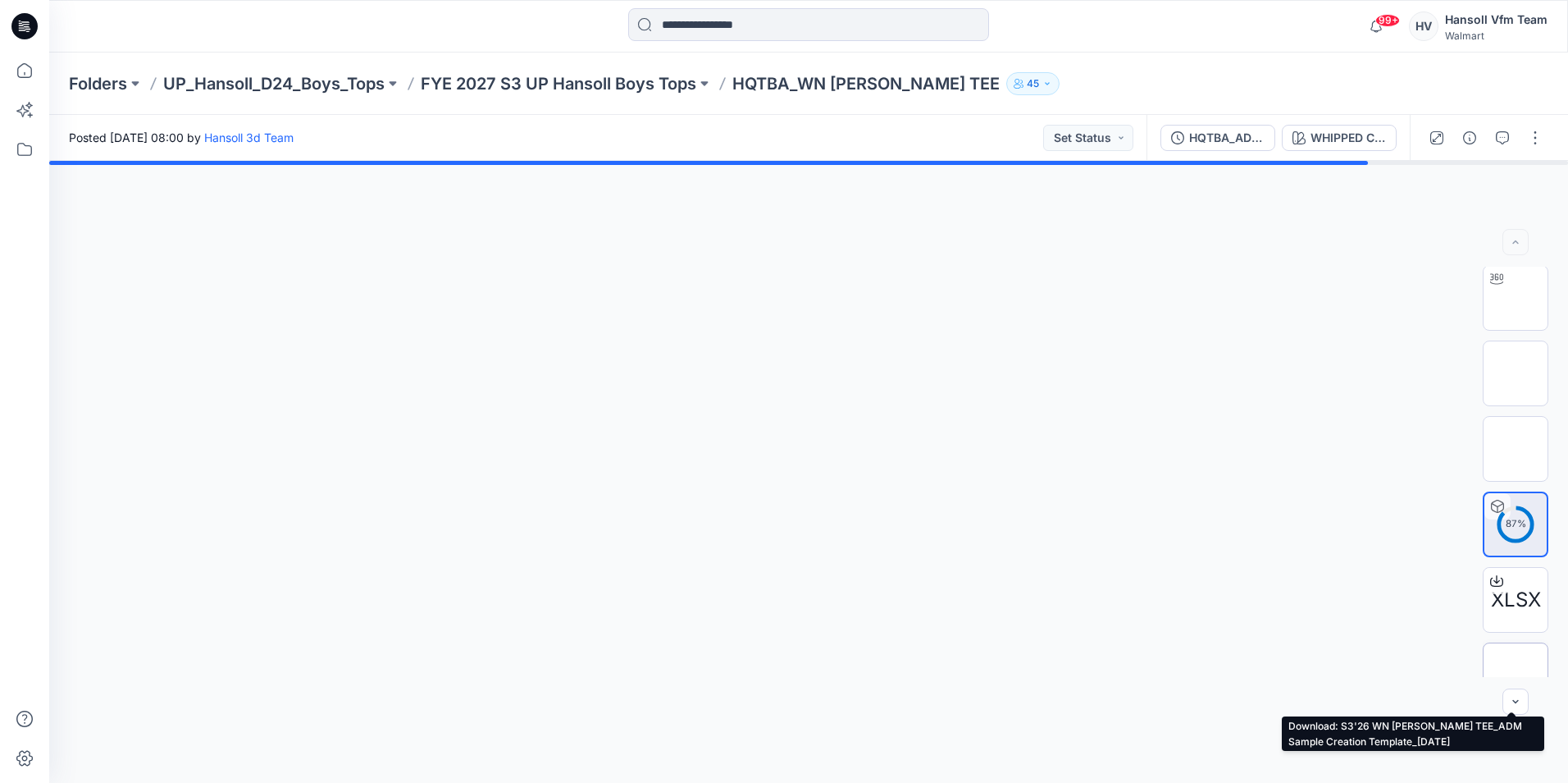
scroll to position [108, 0]
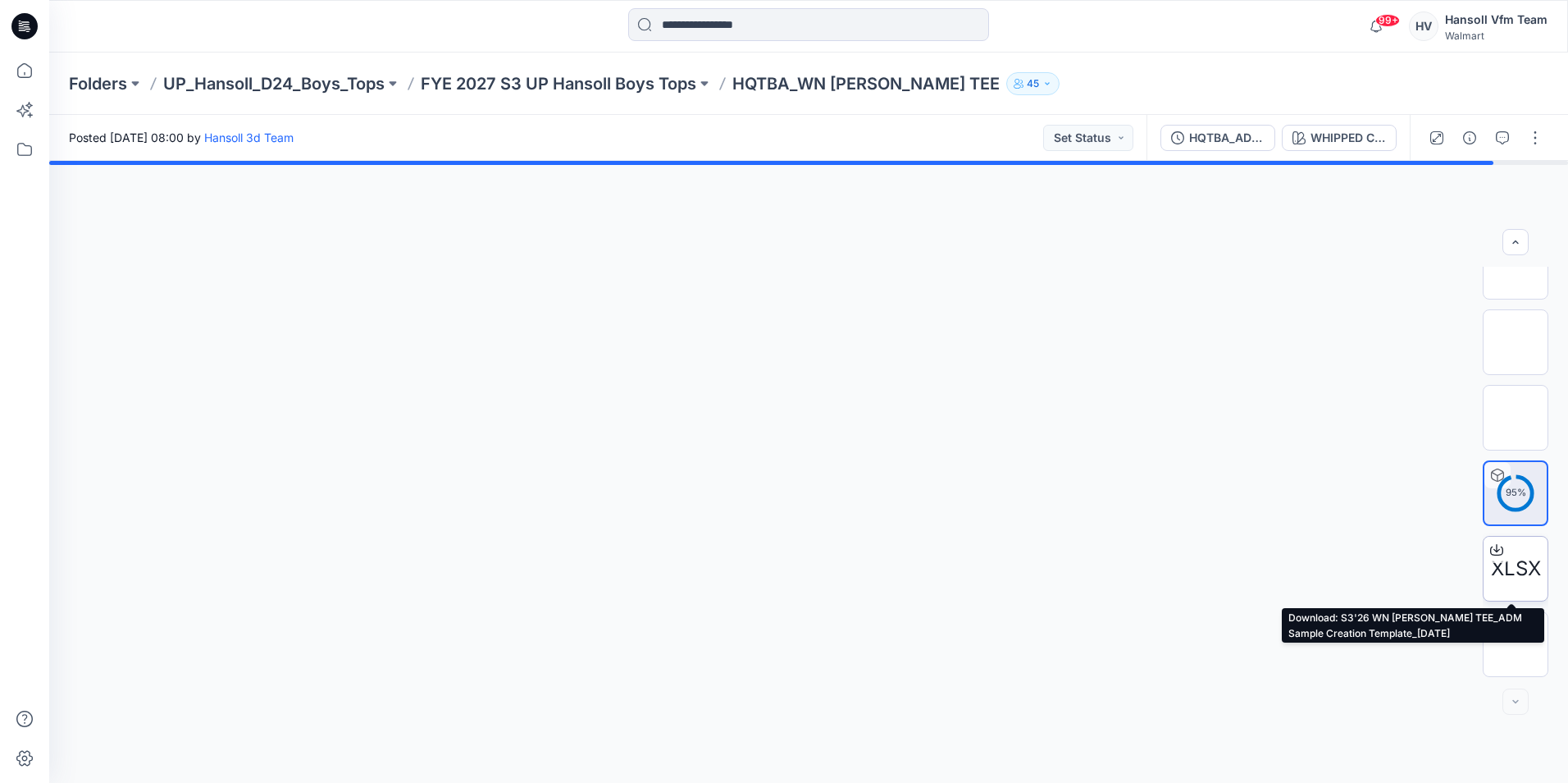
click at [1159, 562] on span "XLSX" at bounding box center [1516, 569] width 50 height 30
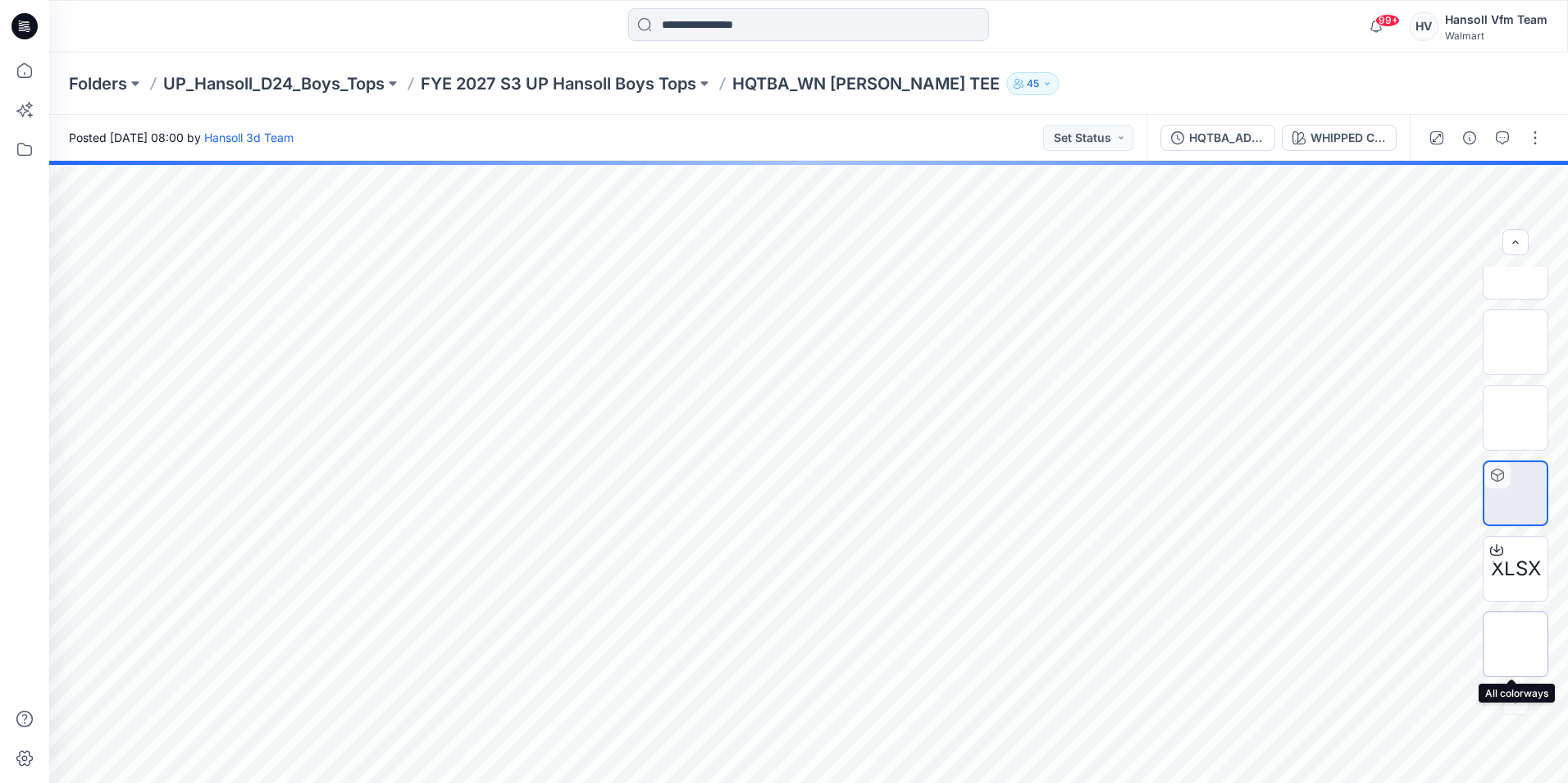
click at [1159, 644] on img at bounding box center [1516, 644] width 0 height 0
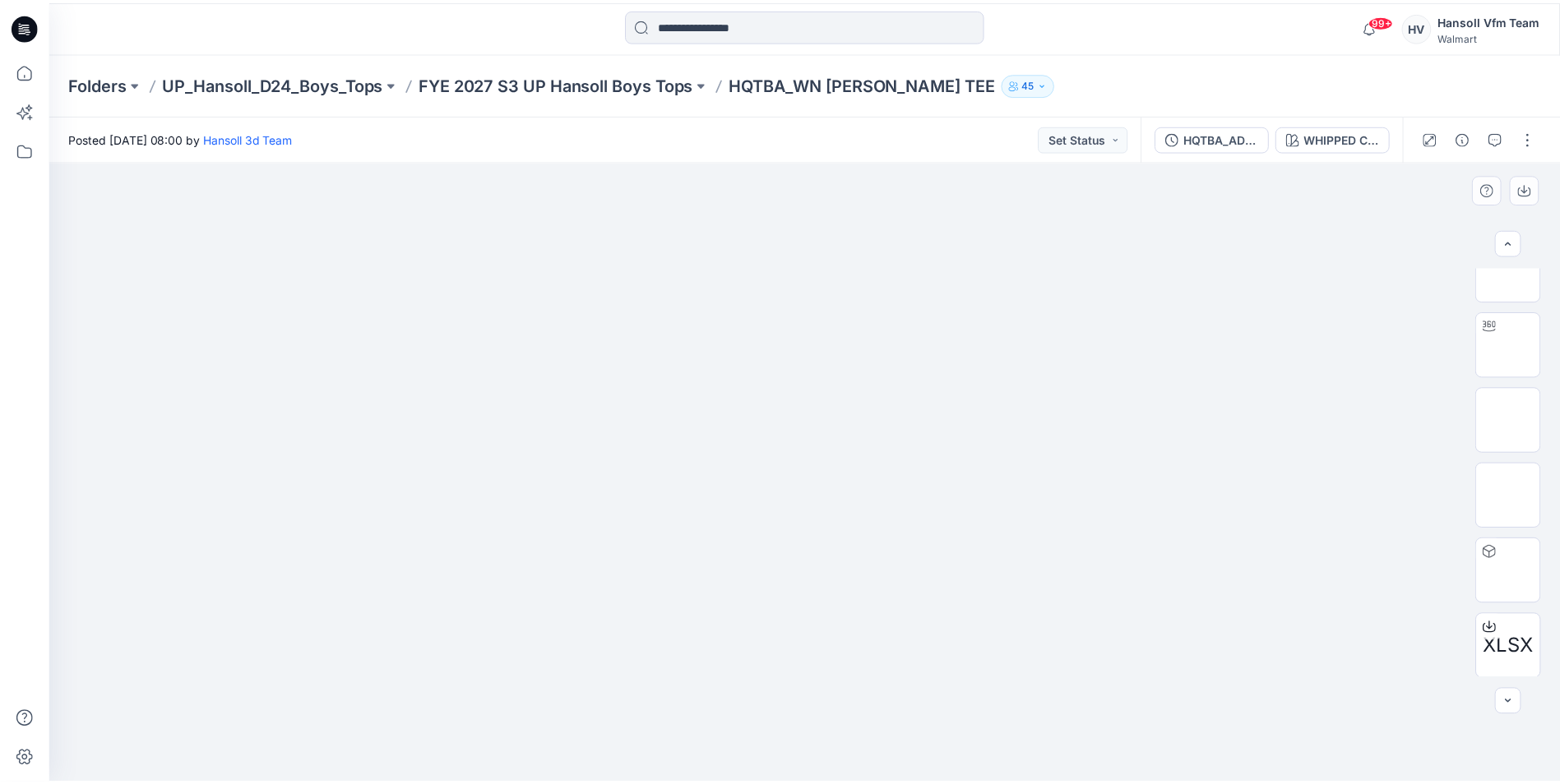
scroll to position [0, 0]
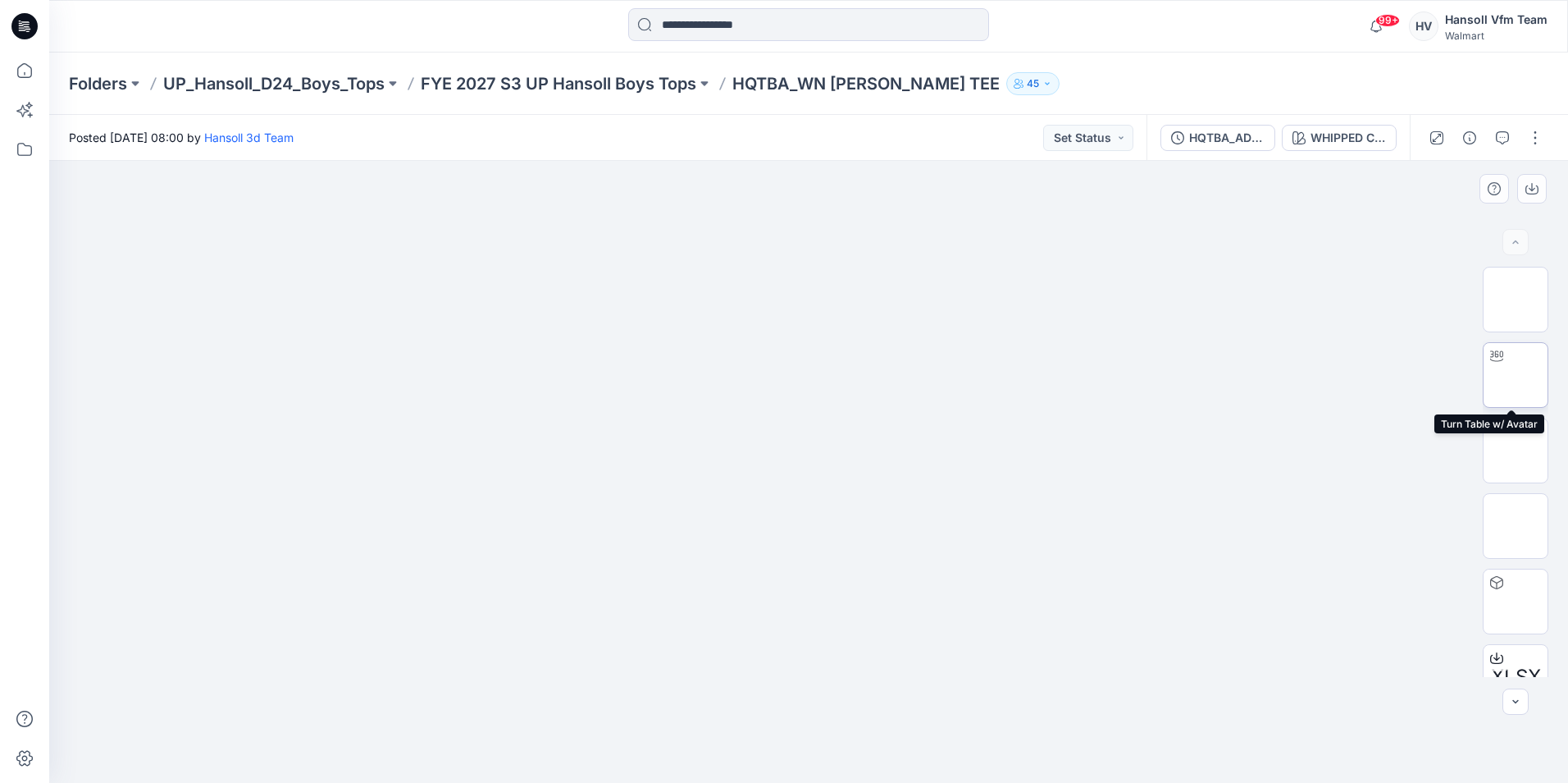
click at [1159, 375] on img at bounding box center [1516, 375] width 0 height 0
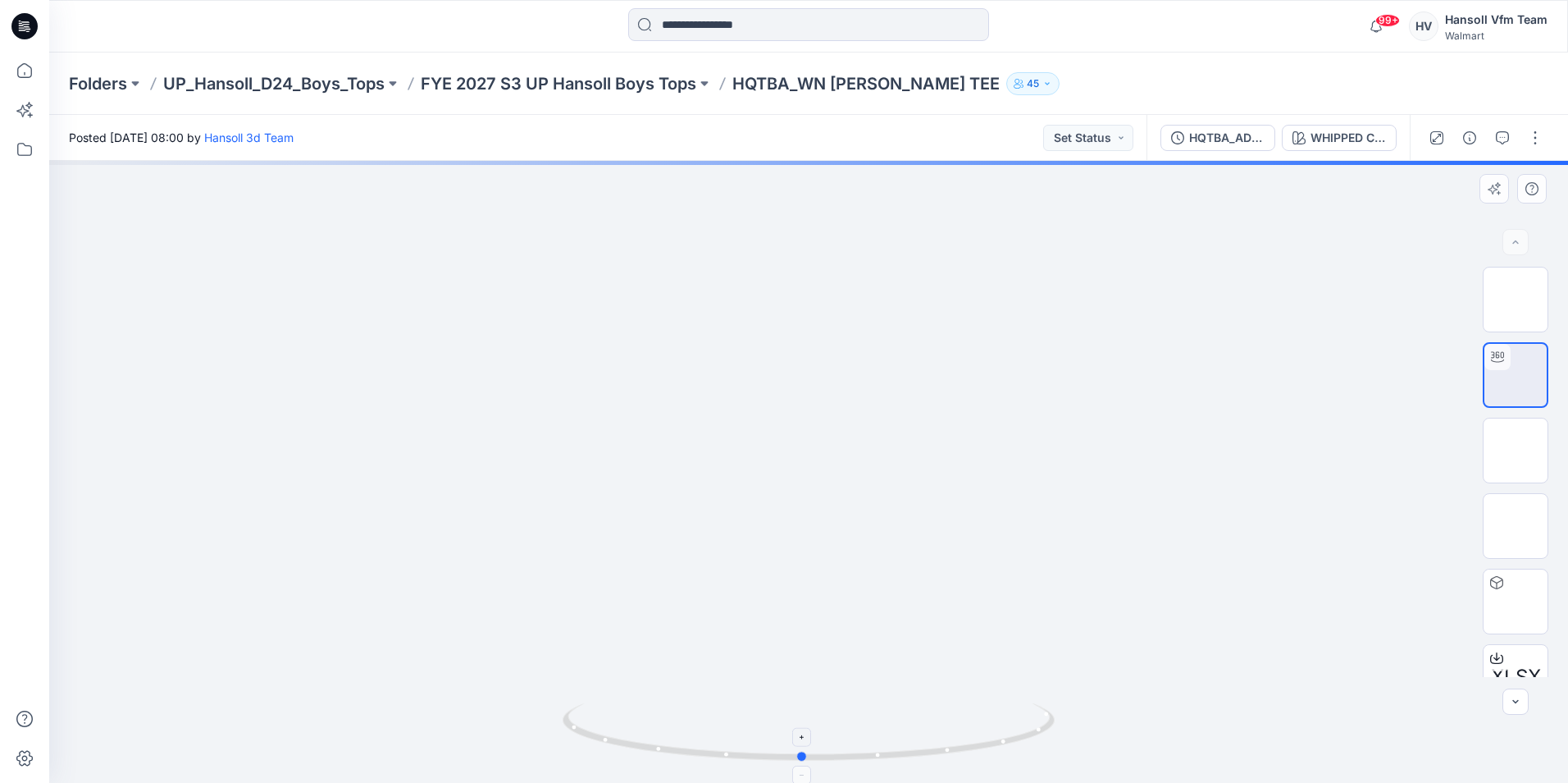
click at [807, 757] on icon at bounding box center [811, 734] width 497 height 61
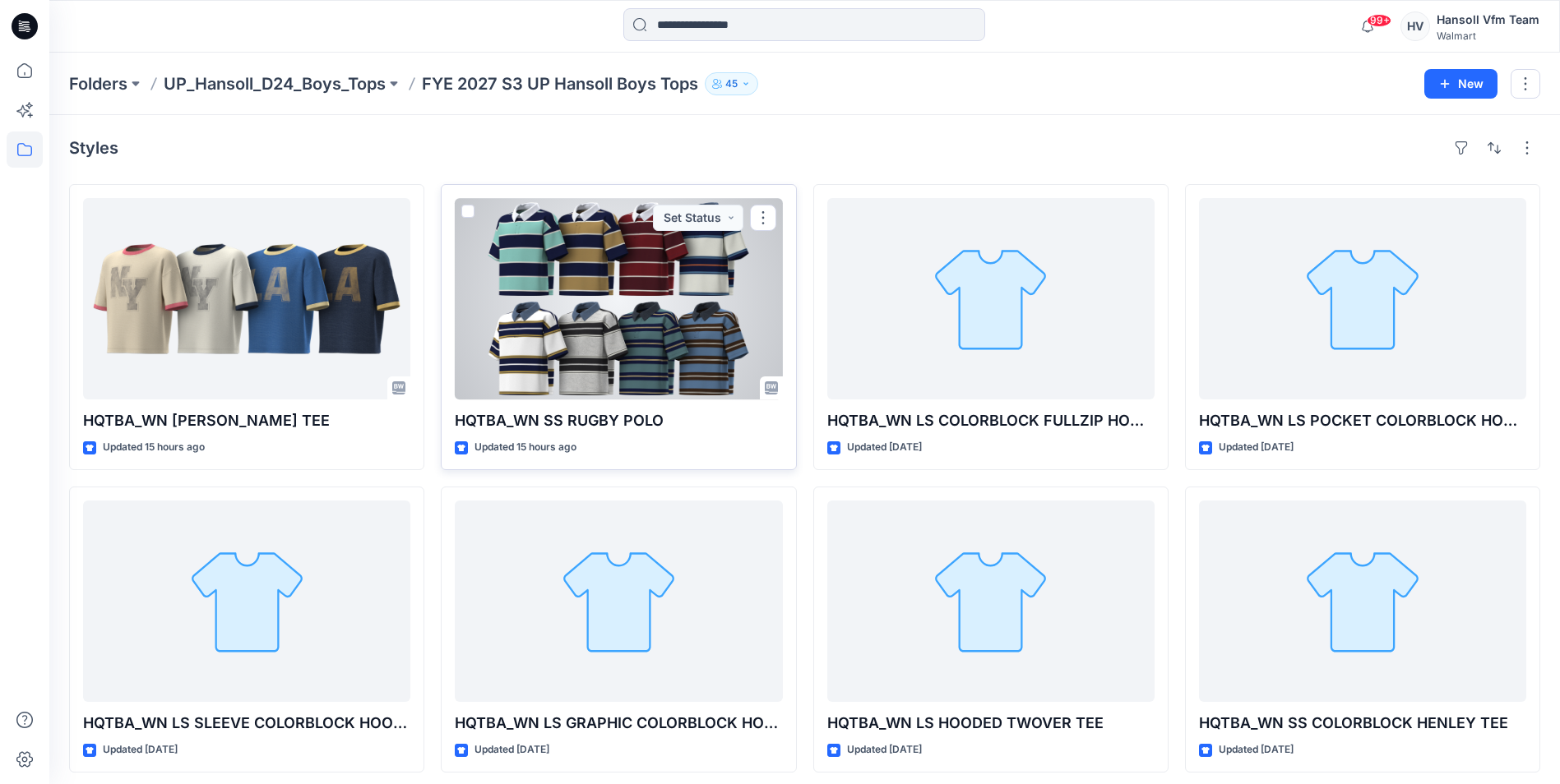
click at [659, 295] on div at bounding box center [618, 298] width 327 height 201
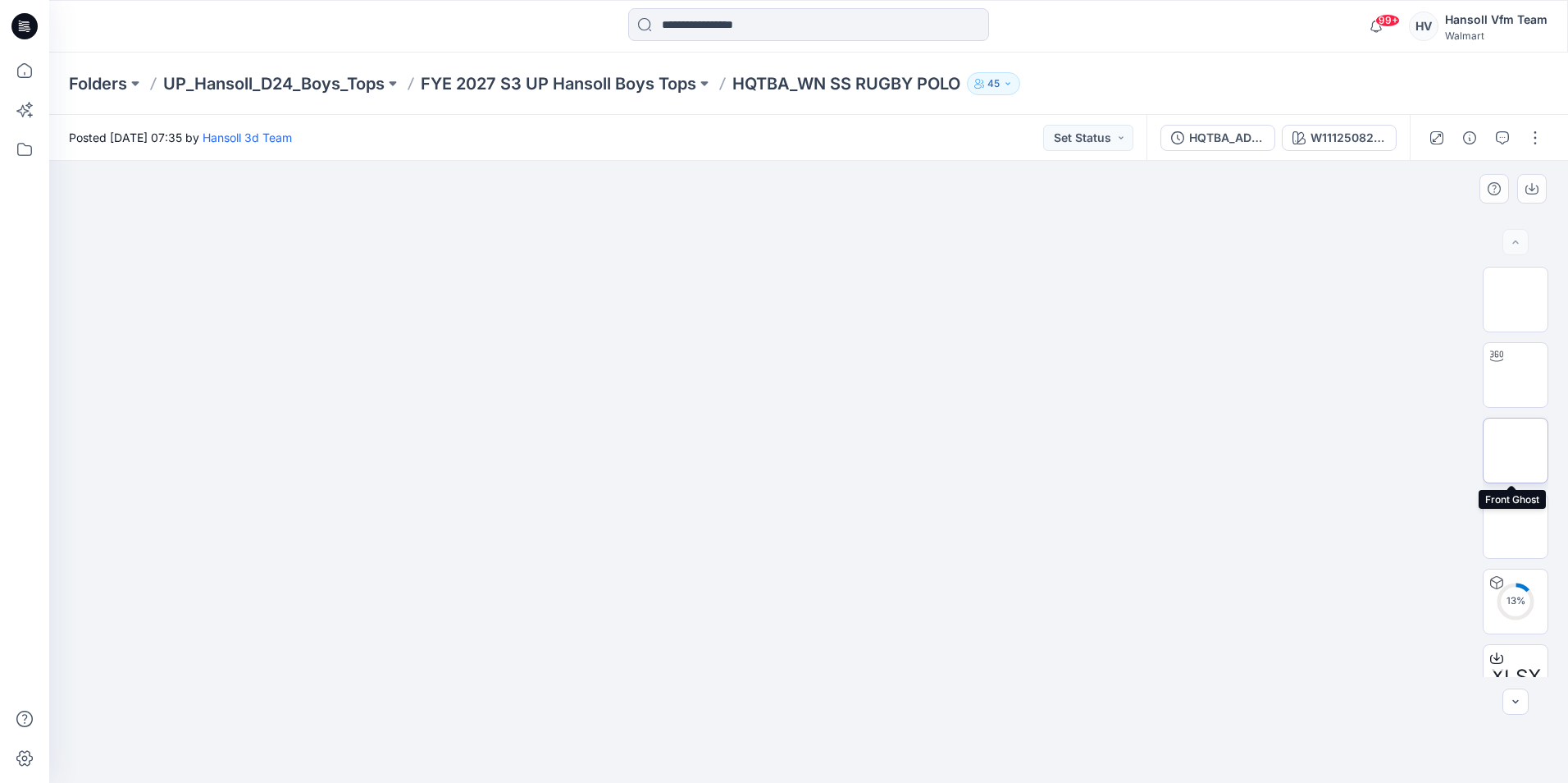
click at [1159, 450] on img at bounding box center [1516, 450] width 0 height 0
click at [1159, 526] on img at bounding box center [1516, 526] width 0 height 0
click at [1159, 375] on img at bounding box center [1516, 375] width 0 height 0
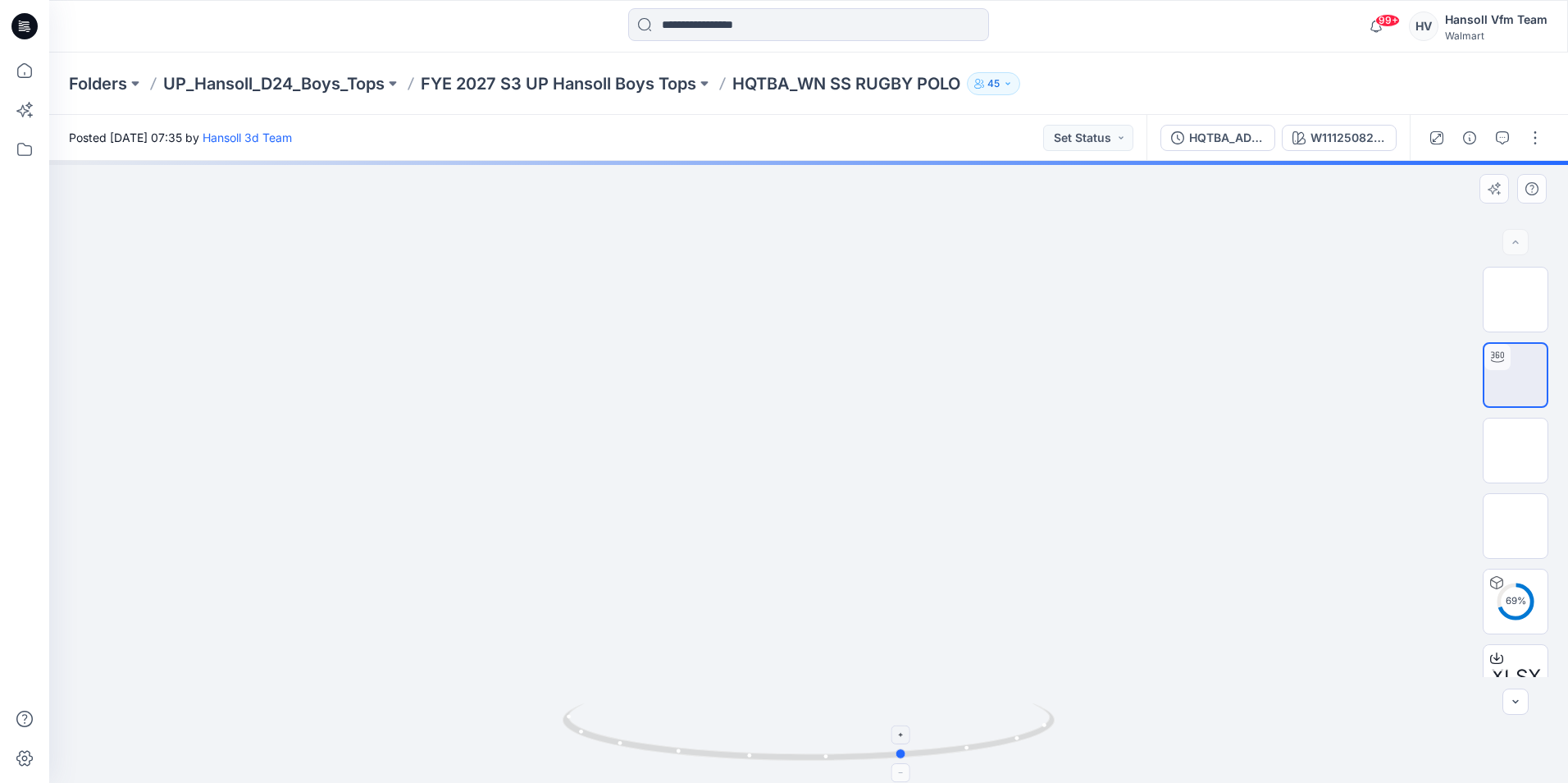
drag, startPoint x: 818, startPoint y: 762, endPoint x: 914, endPoint y: 756, distance: 96.2
click at [914, 756] on icon at bounding box center [811, 734] width 497 height 61
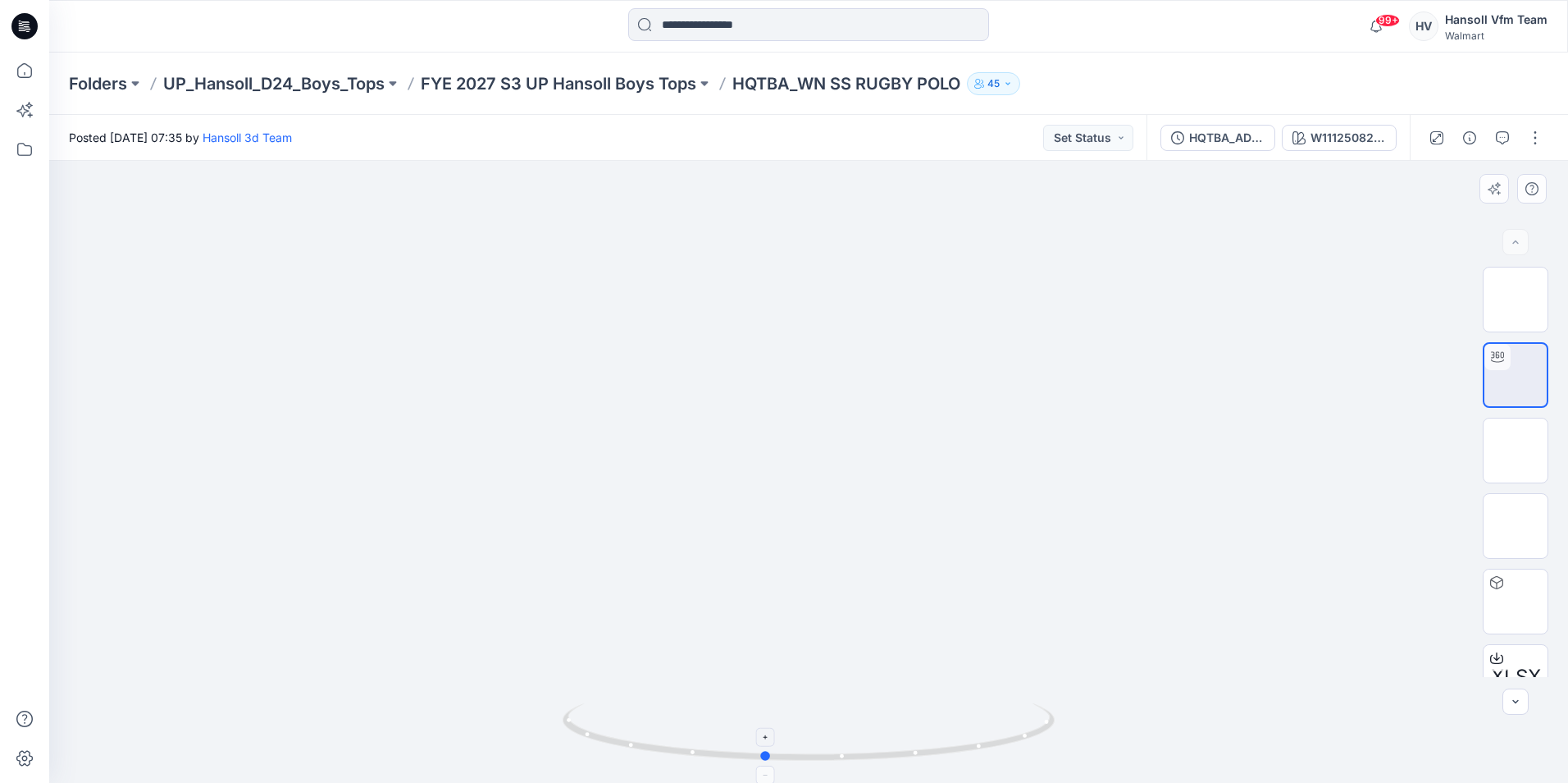
drag, startPoint x: 908, startPoint y: 755, endPoint x: 751, endPoint y: 757, distance: 157.0
click at [751, 759] on icon at bounding box center [811, 734] width 497 height 61
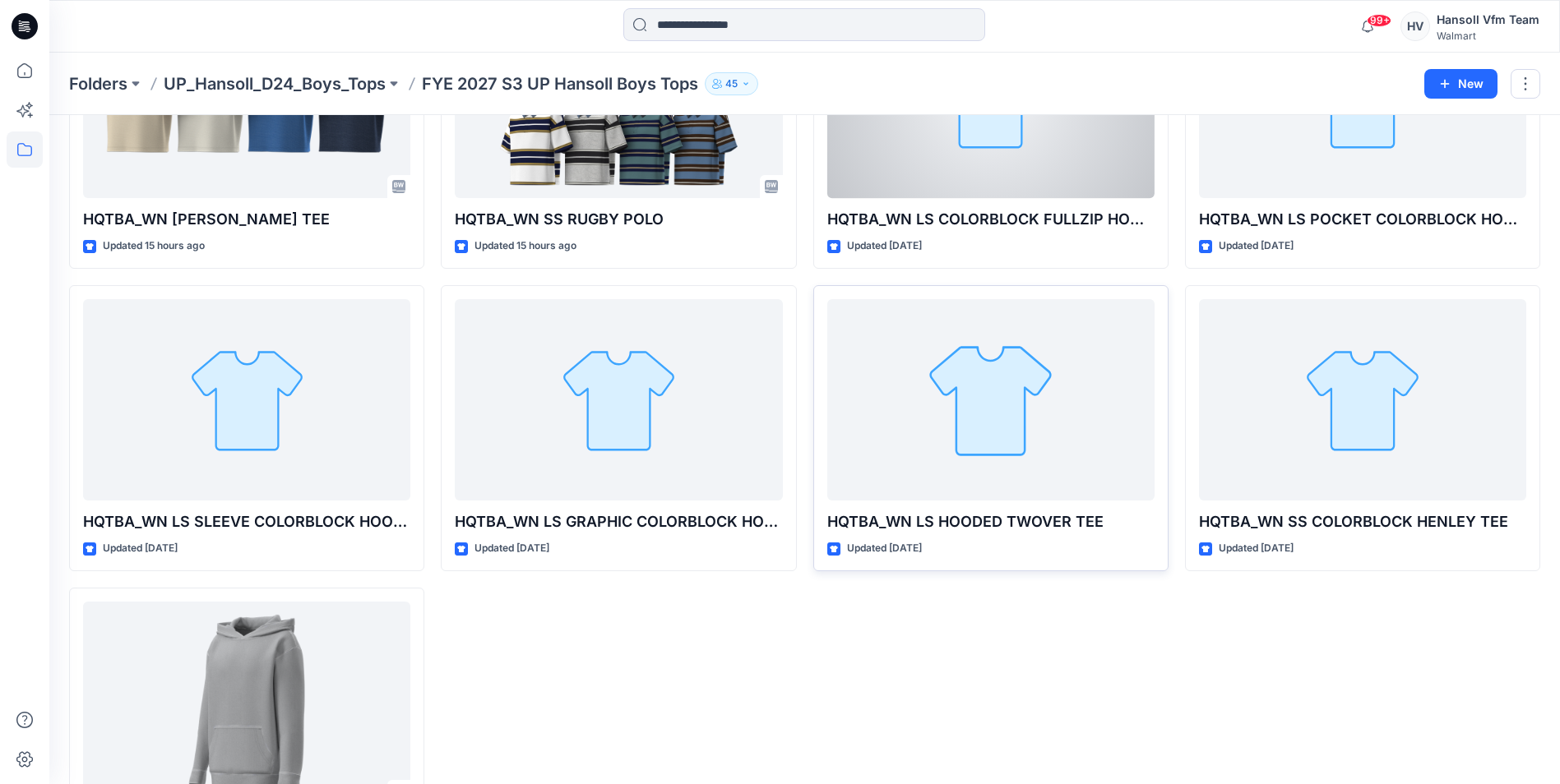
scroll to position [310, 0]
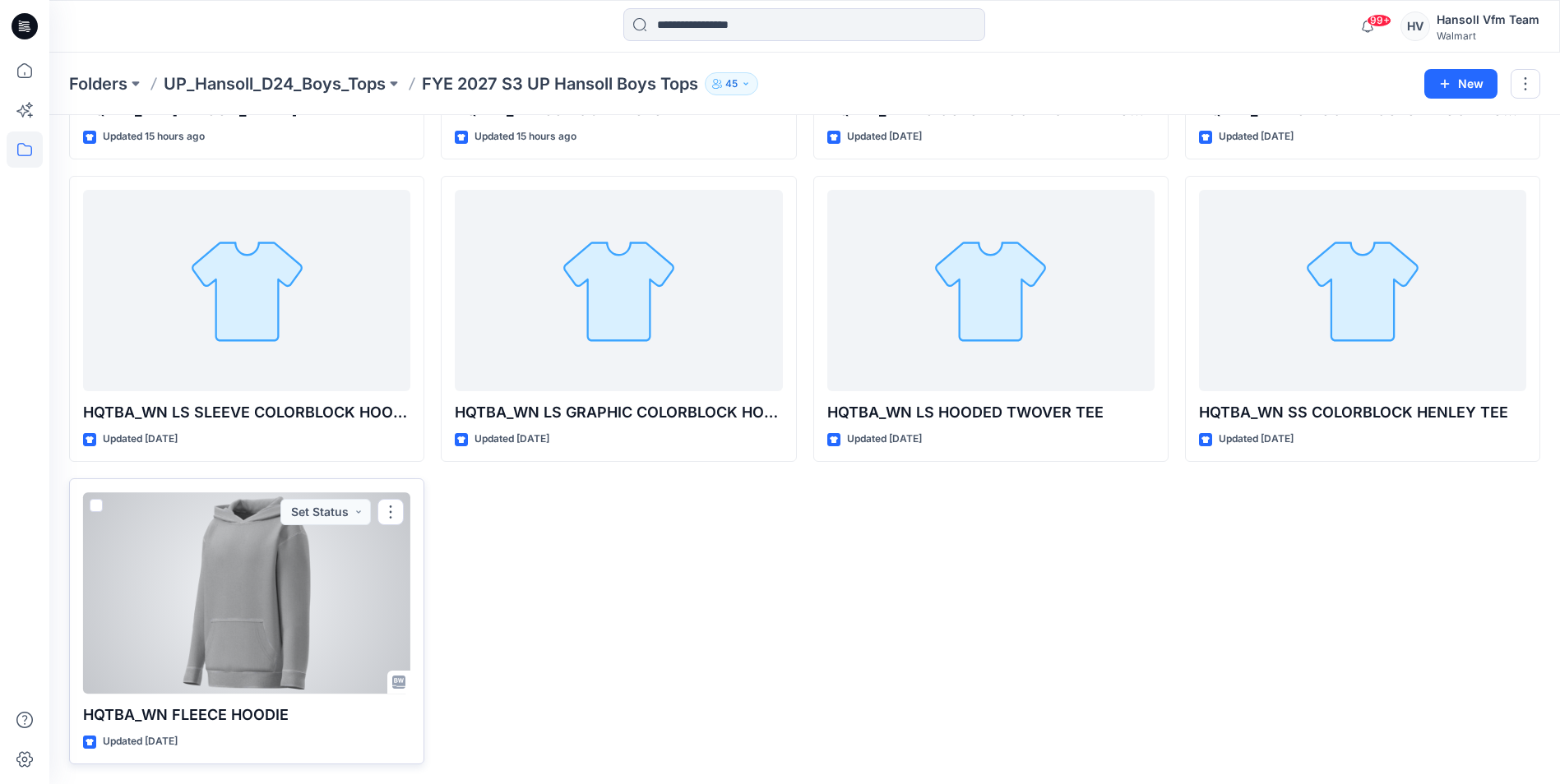
click at [270, 592] on div at bounding box center [247, 593] width 327 height 201
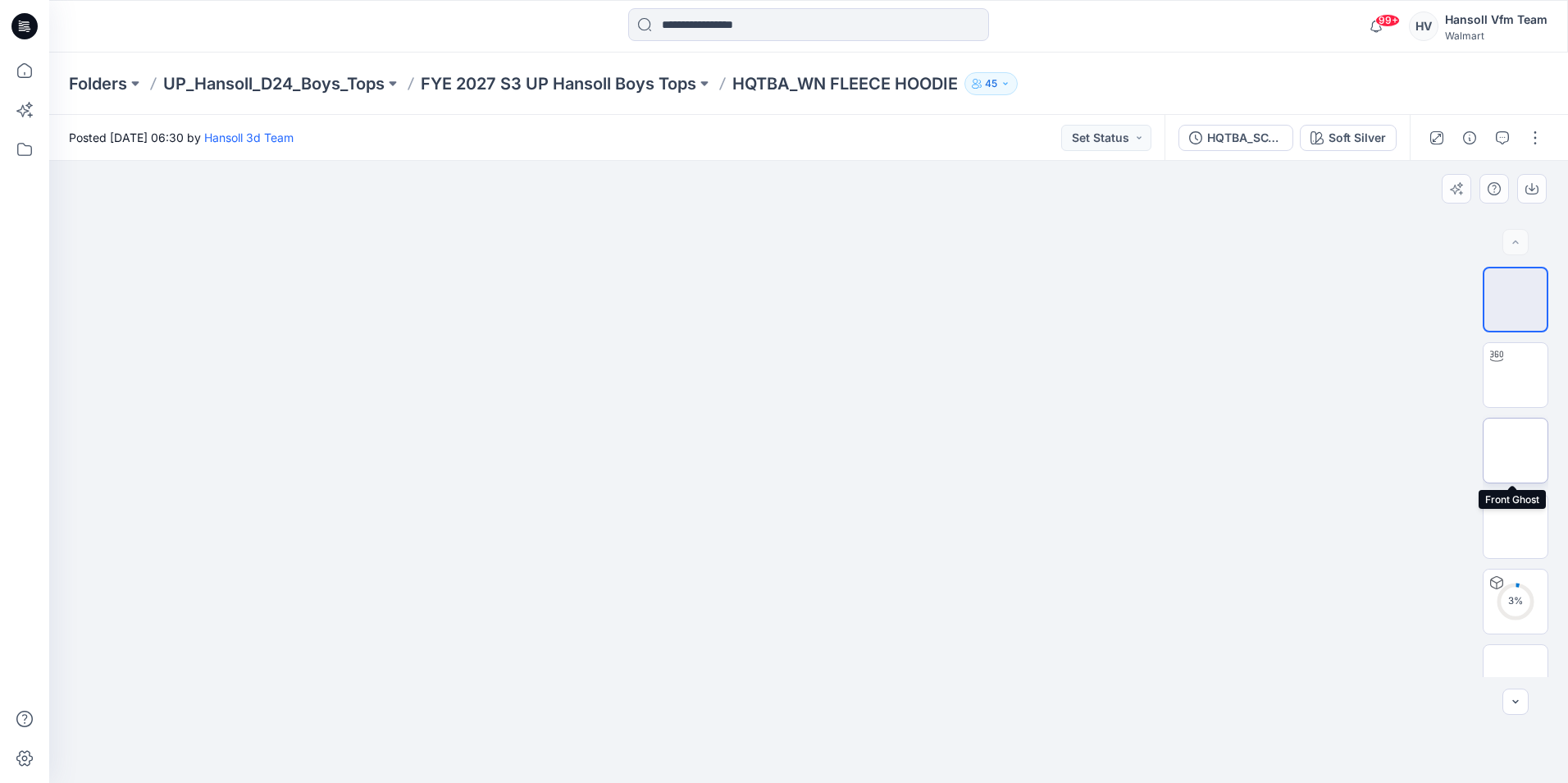
click at [1159, 450] on img at bounding box center [1516, 450] width 0 height 0
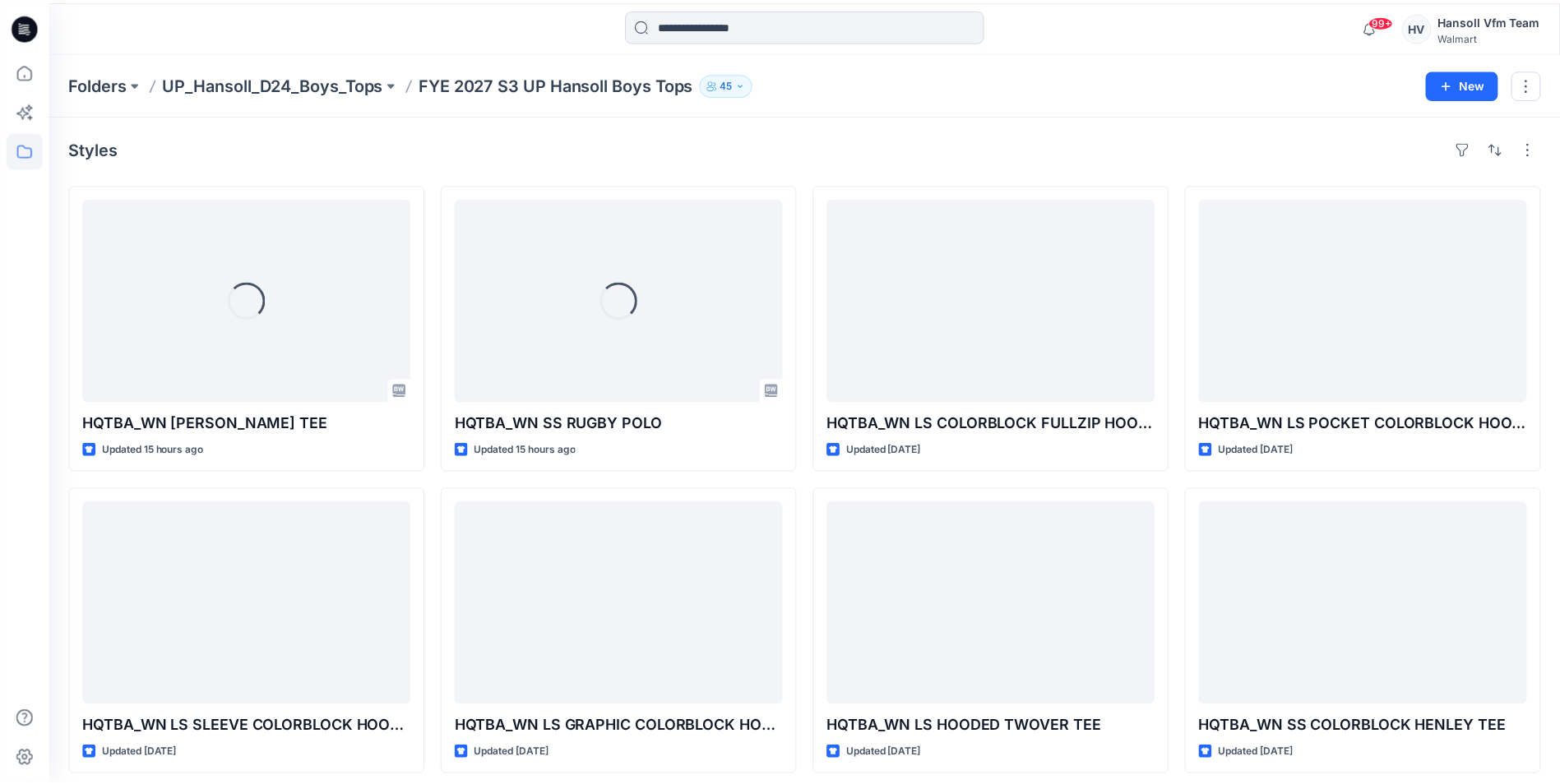
scroll to position [310, 0]
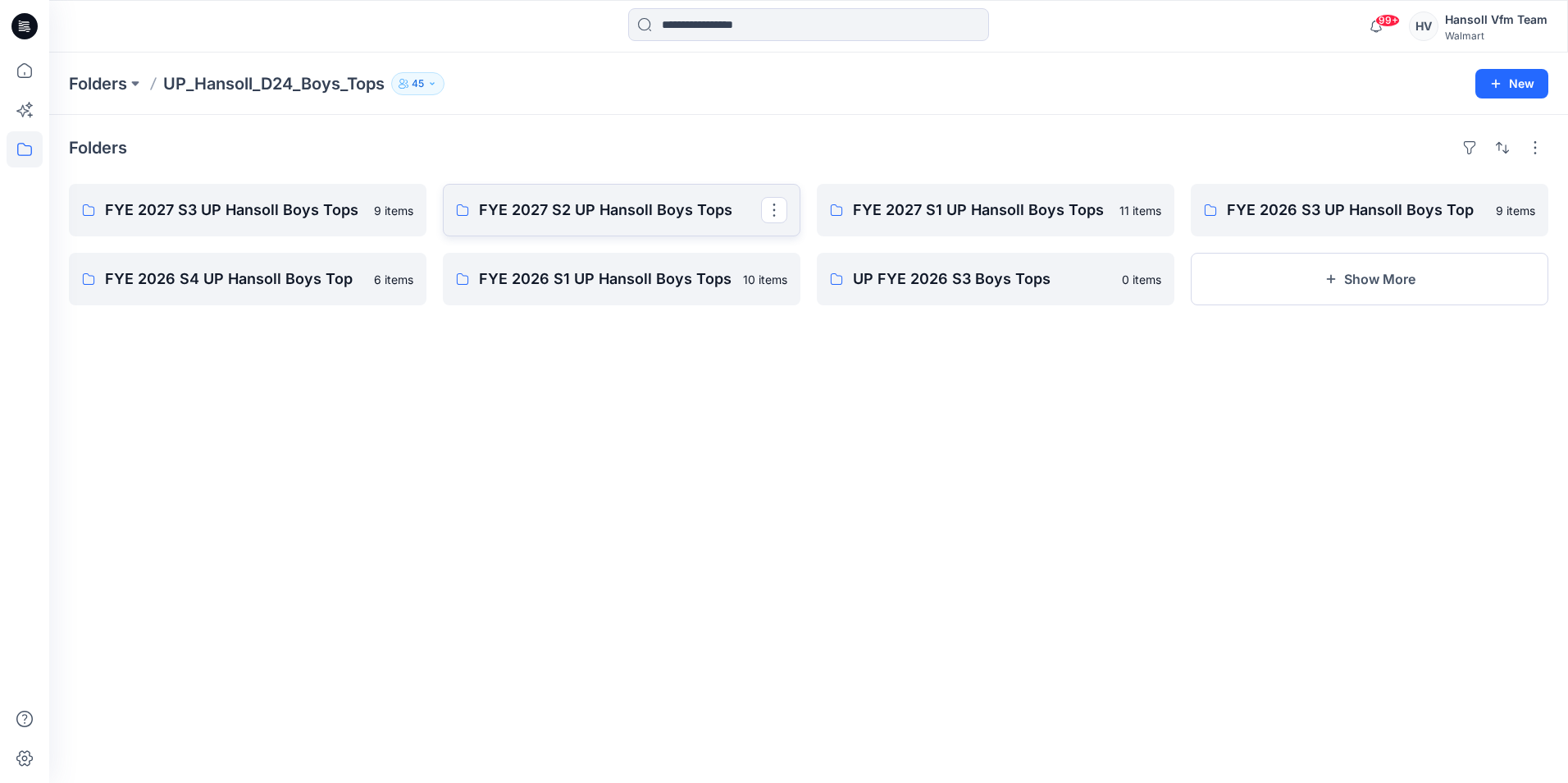
click at [606, 200] on p "FYE 2027 S2 UP Hansoll Boys Tops" at bounding box center [619, 210] width 282 height 23
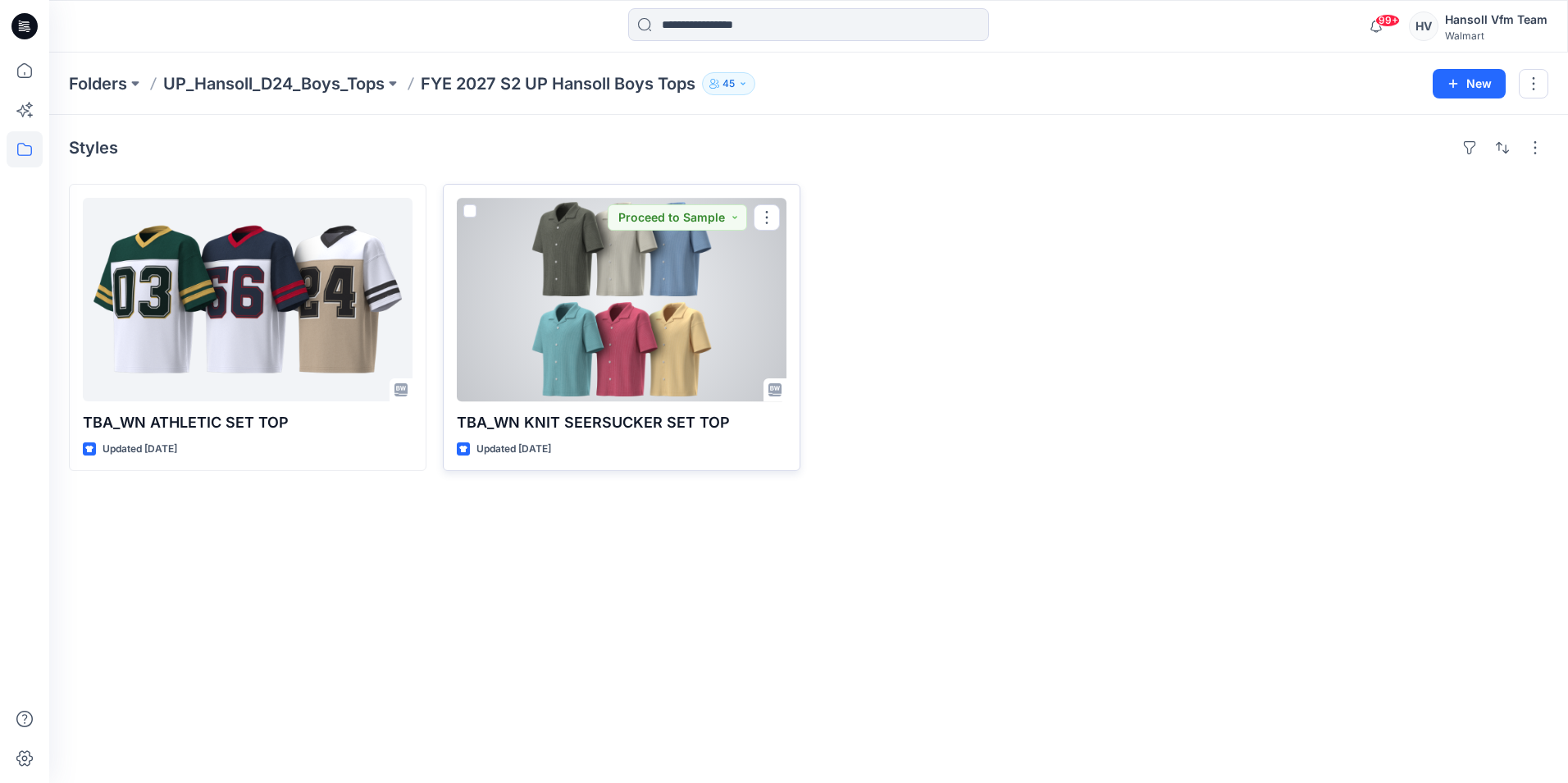
click at [657, 348] on div at bounding box center [621, 300] width 329 height 204
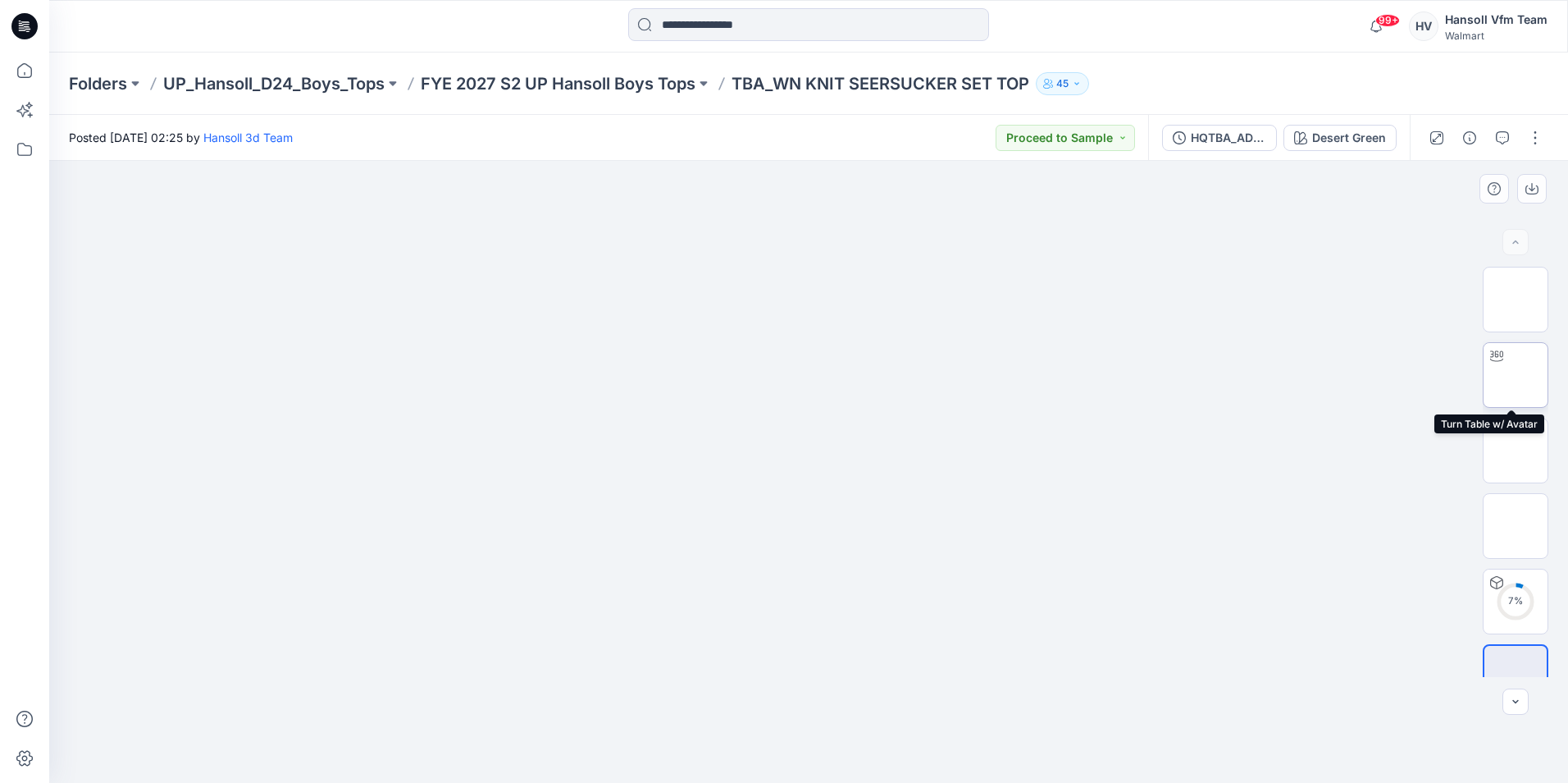
click at [1159, 375] on img at bounding box center [1516, 375] width 0 height 0
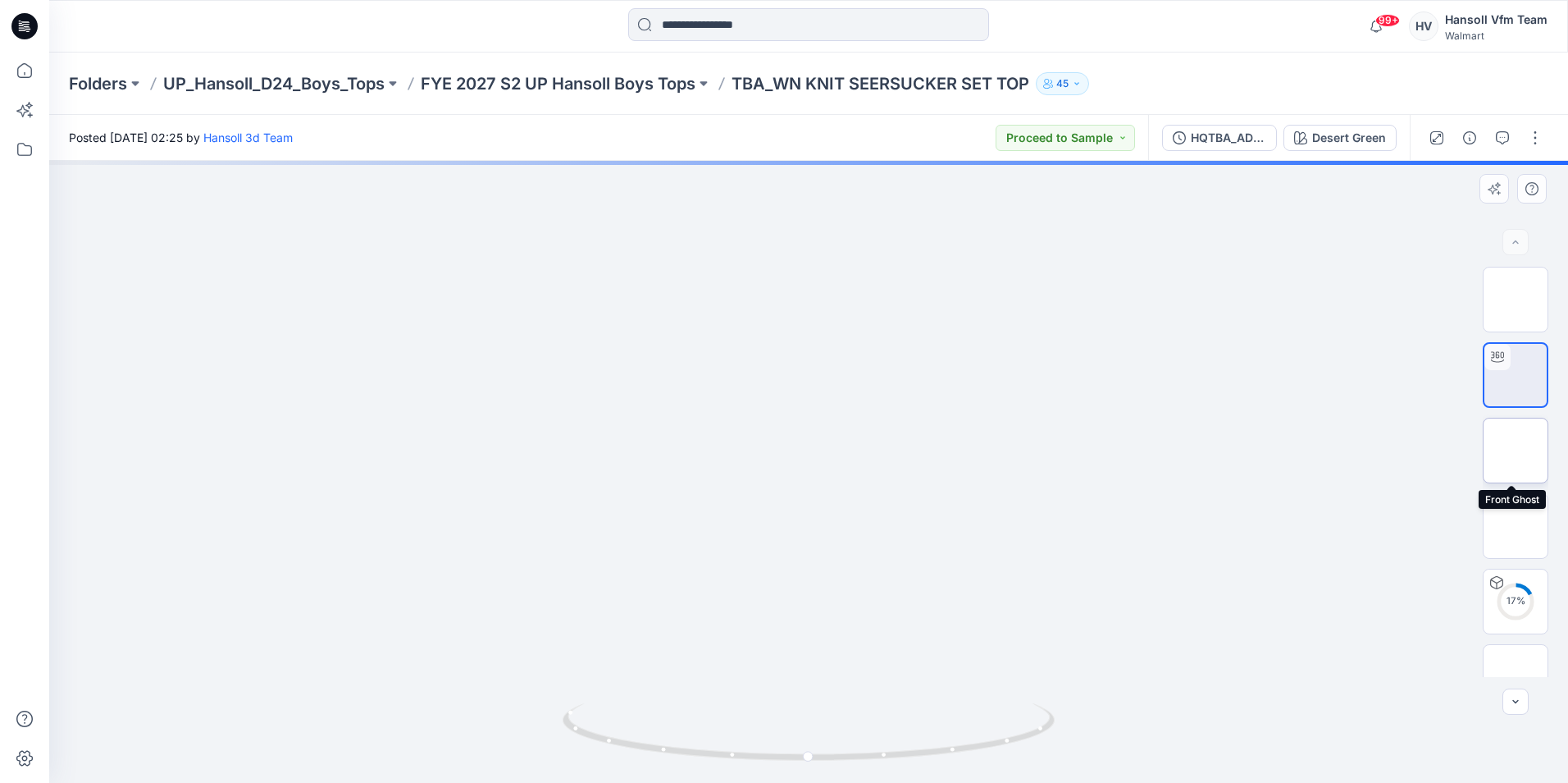
click at [1159, 450] on img at bounding box center [1516, 450] width 0 height 0
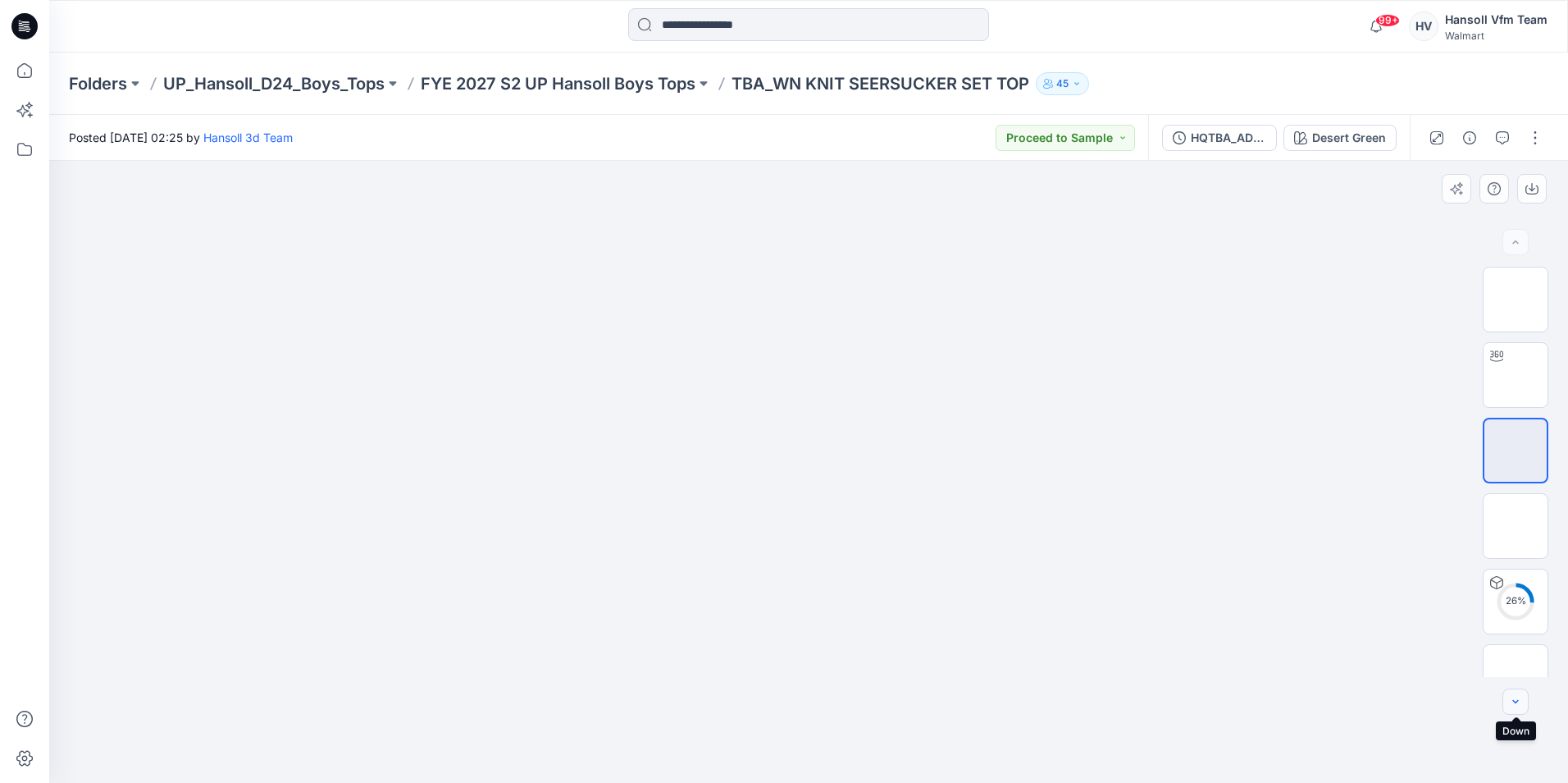
click at [1159, 701] on icon "button" at bounding box center [1516, 701] width 13 height 13
click at [1159, 701] on div at bounding box center [1516, 702] width 27 height 27
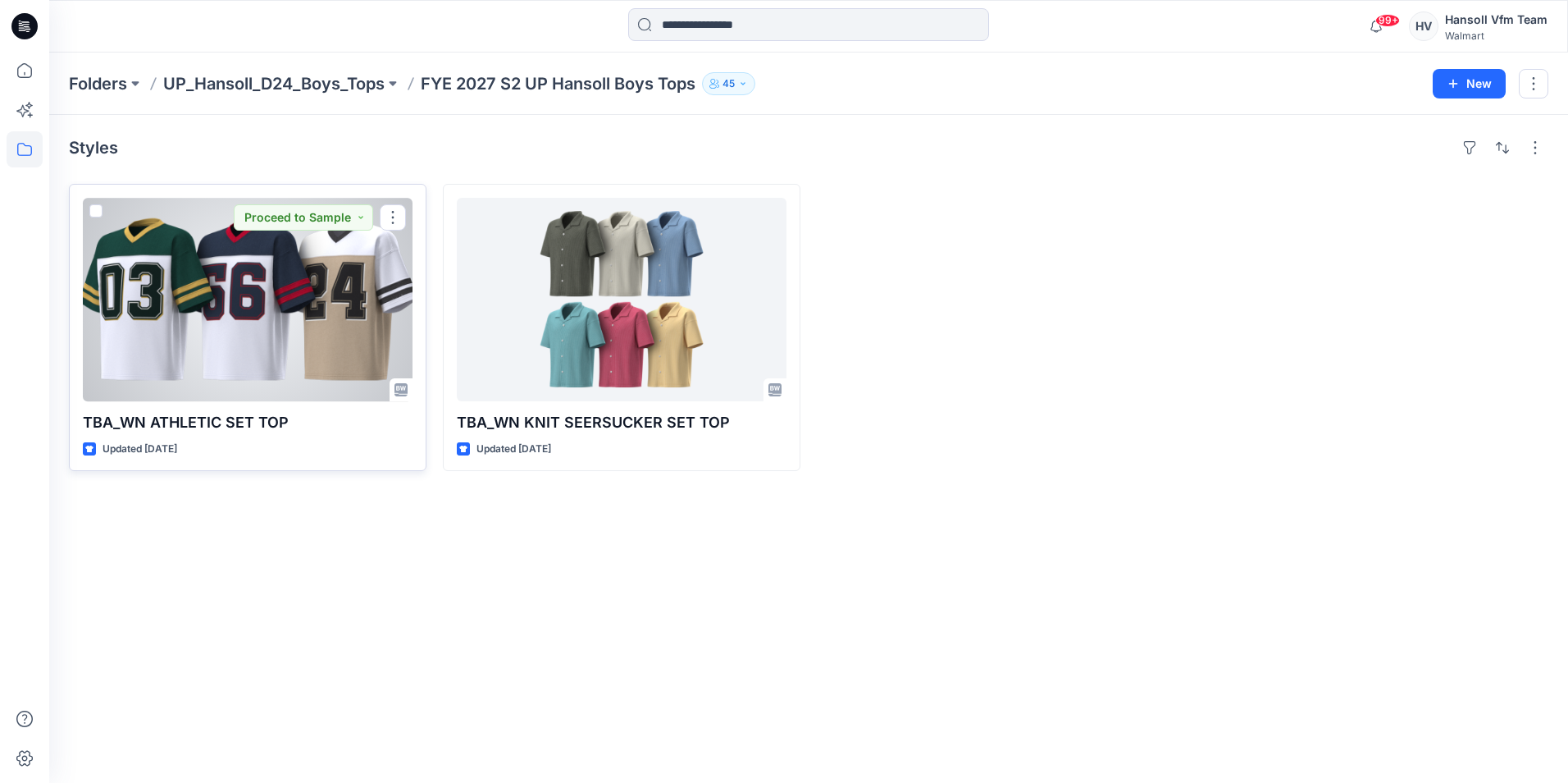
click at [235, 283] on div at bounding box center [247, 300] width 329 height 204
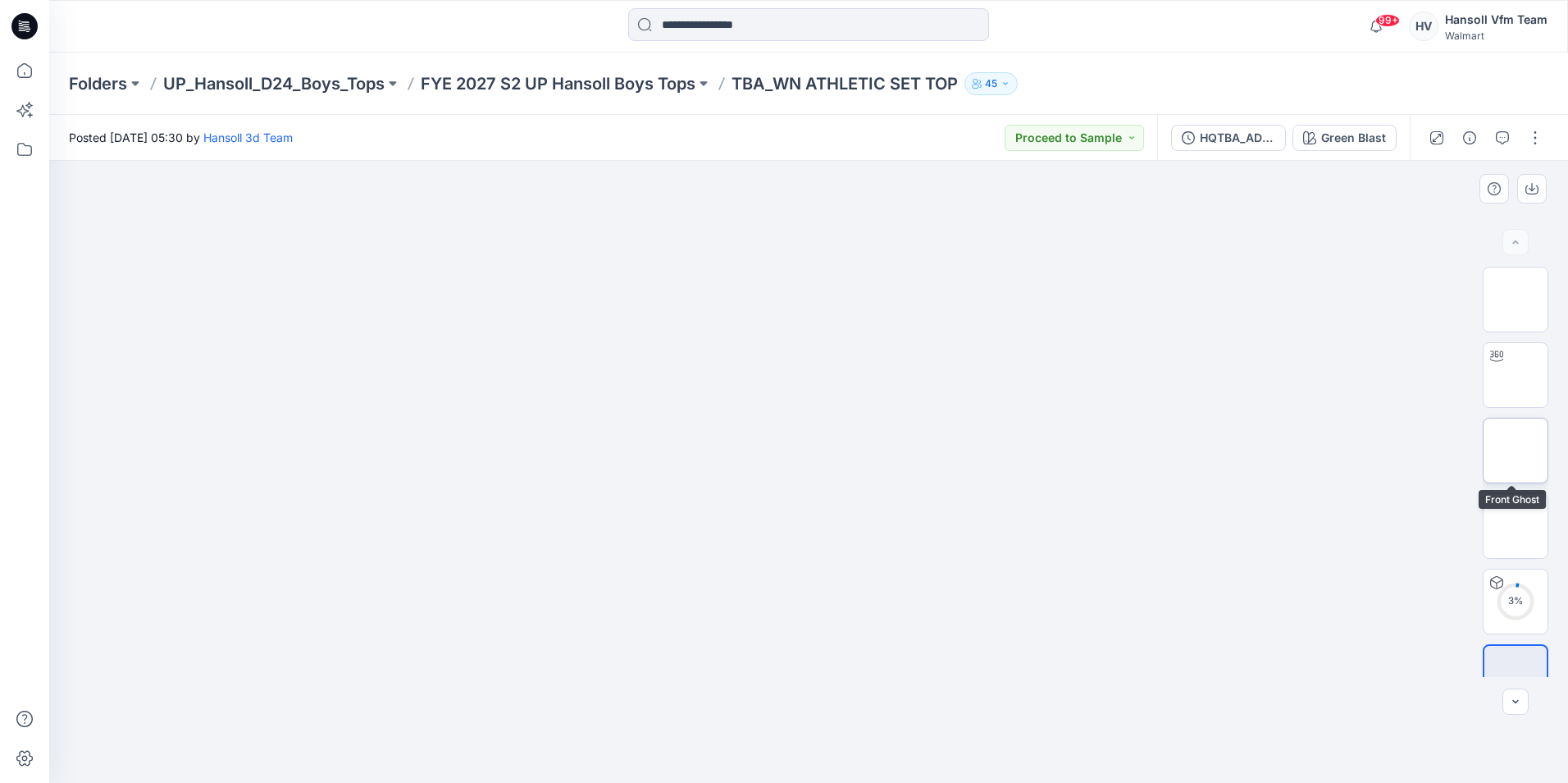
click at [1159, 450] on img at bounding box center [1516, 450] width 0 height 0
click at [1159, 367] on div at bounding box center [1497, 356] width 27 height 27
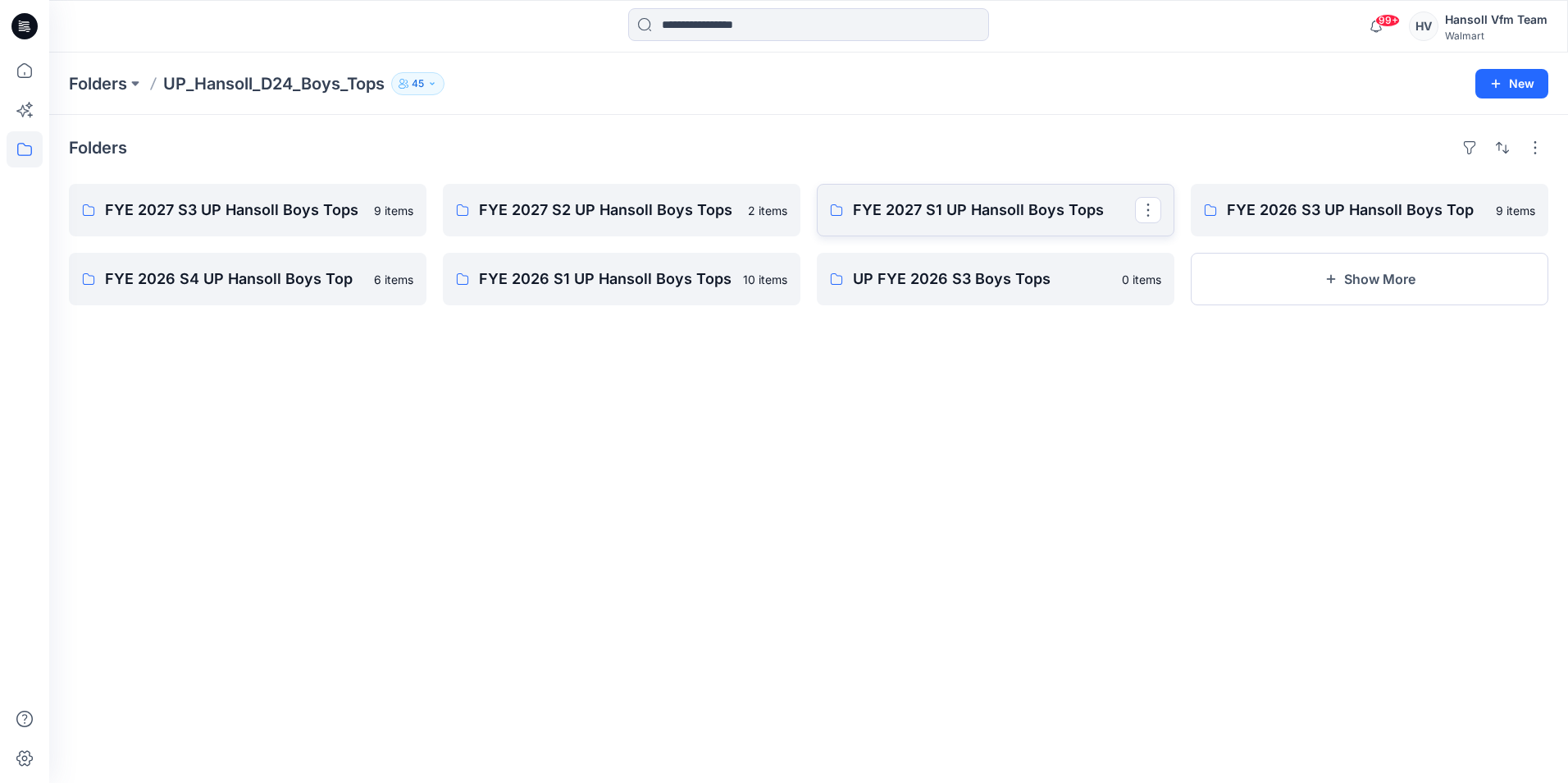
click at [951, 203] on p "FYE 2027 S1 UP Hansoll Boys Tops" at bounding box center [993, 210] width 282 height 23
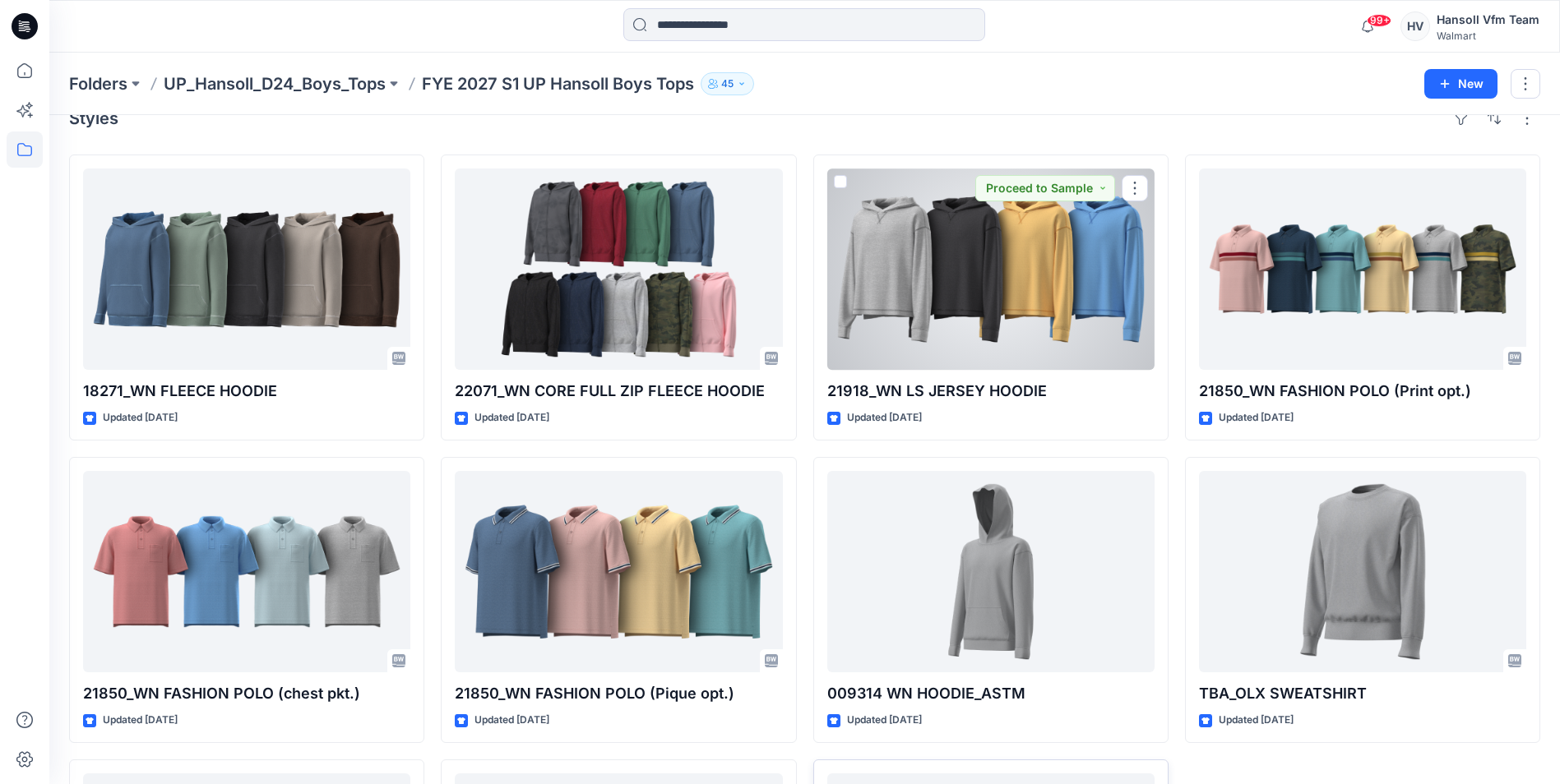
scroll to position [310, 0]
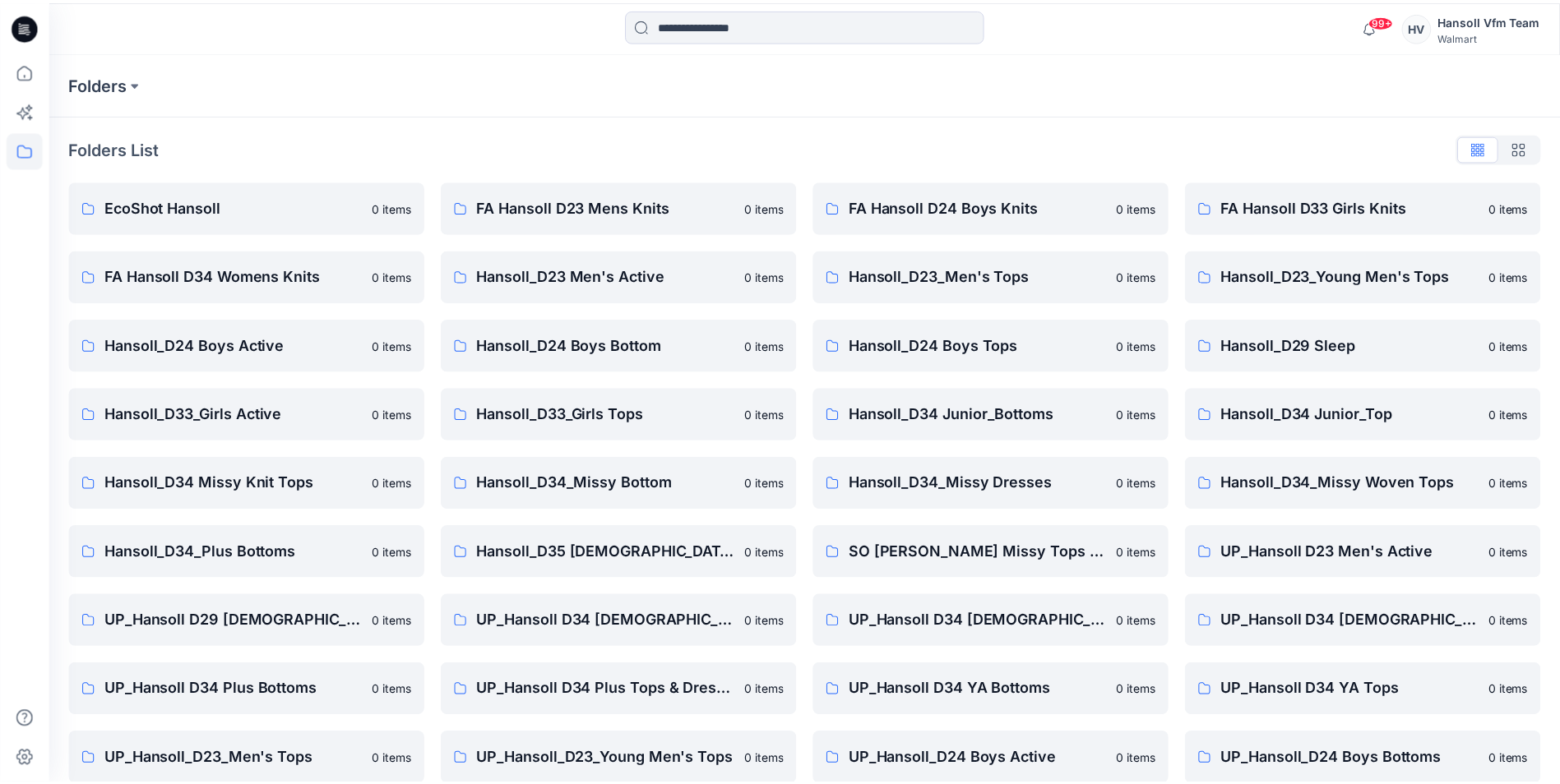
scroll to position [160, 0]
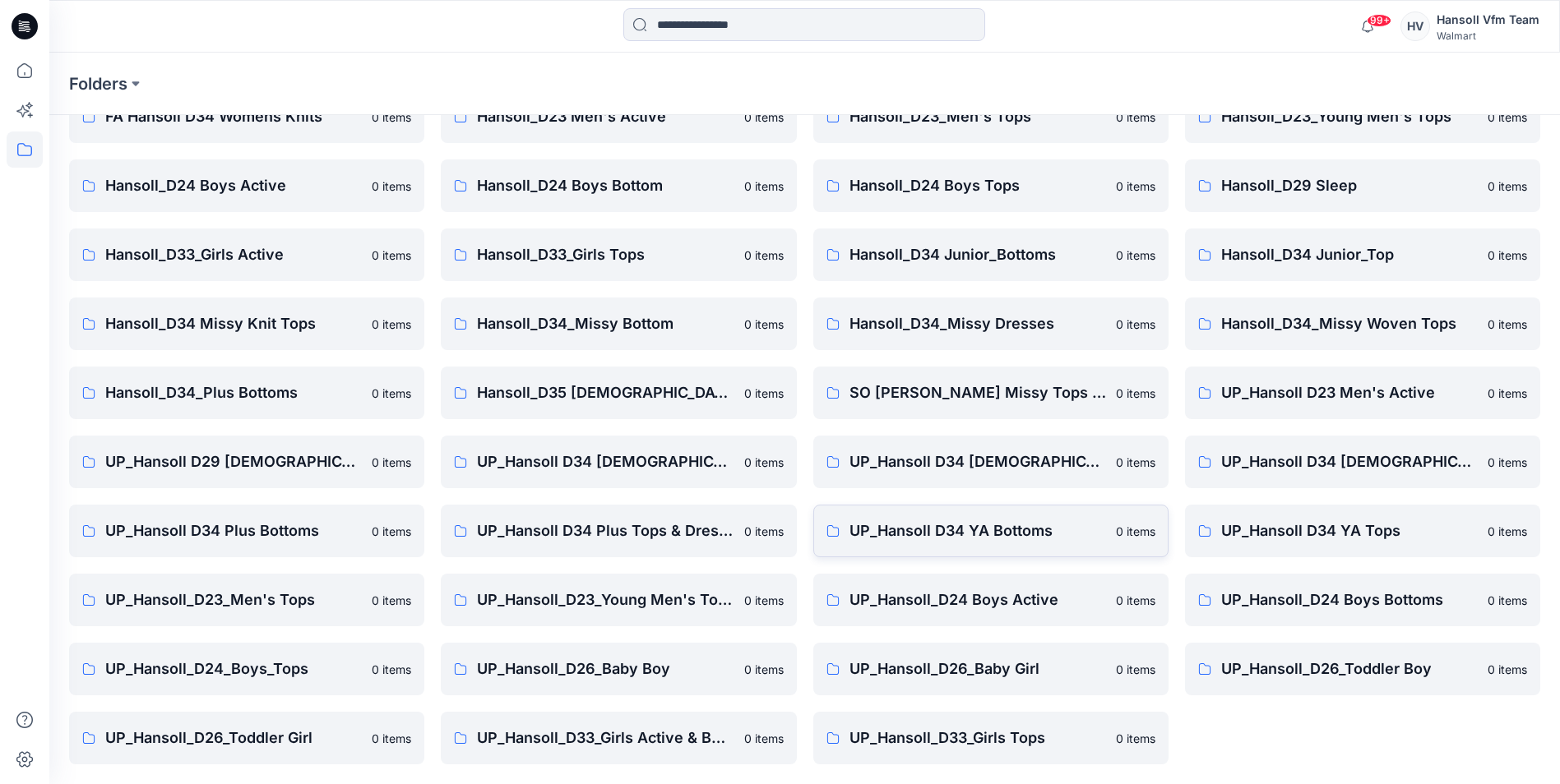
click at [1042, 532] on p "UP_Hansoll D34 YA Bottoms" at bounding box center [977, 530] width 257 height 23
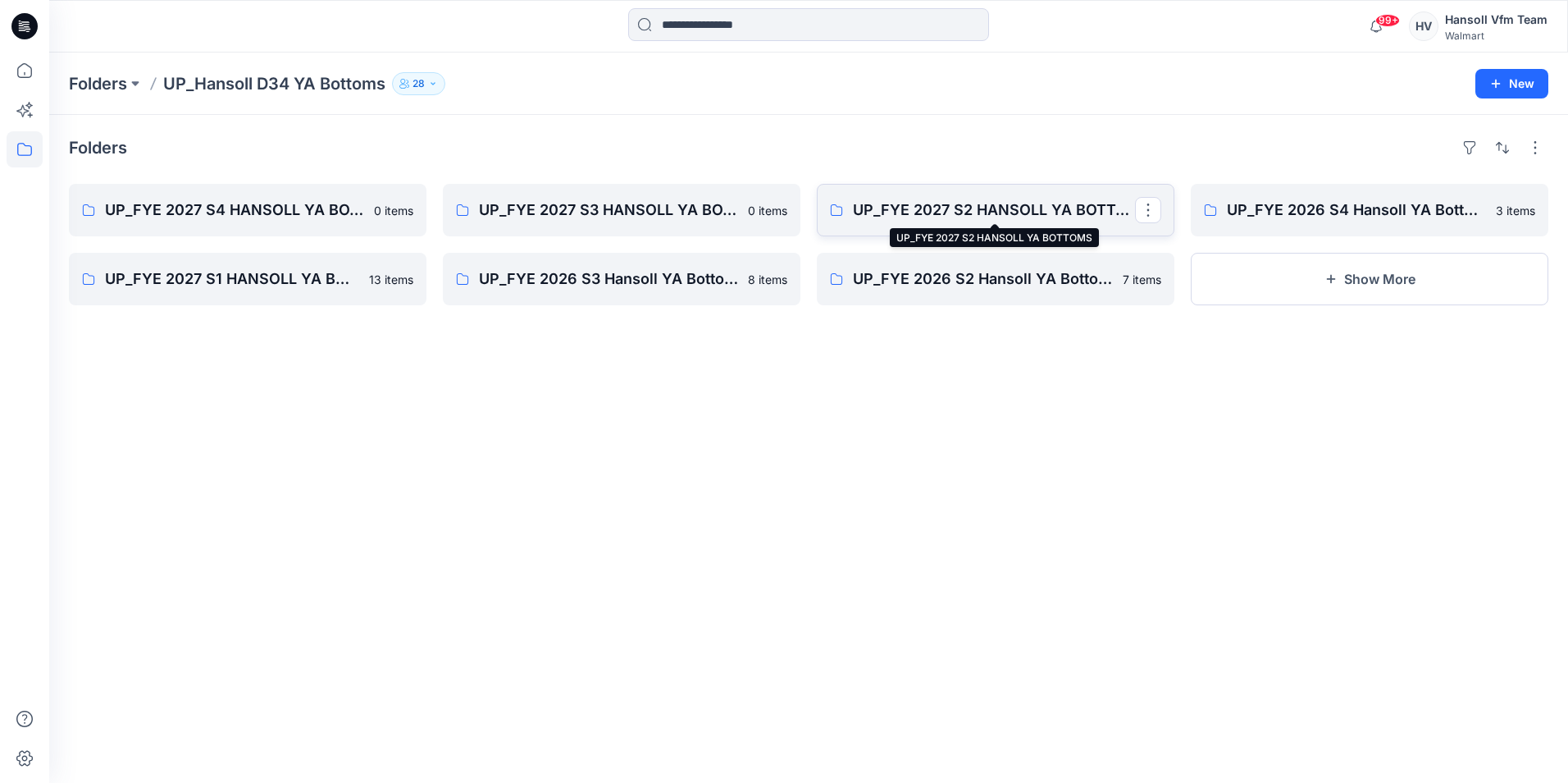
click at [1066, 203] on p "UP_FYE 2027 S2 HANSOLL YA BOTTOMS" at bounding box center [993, 210] width 282 height 23
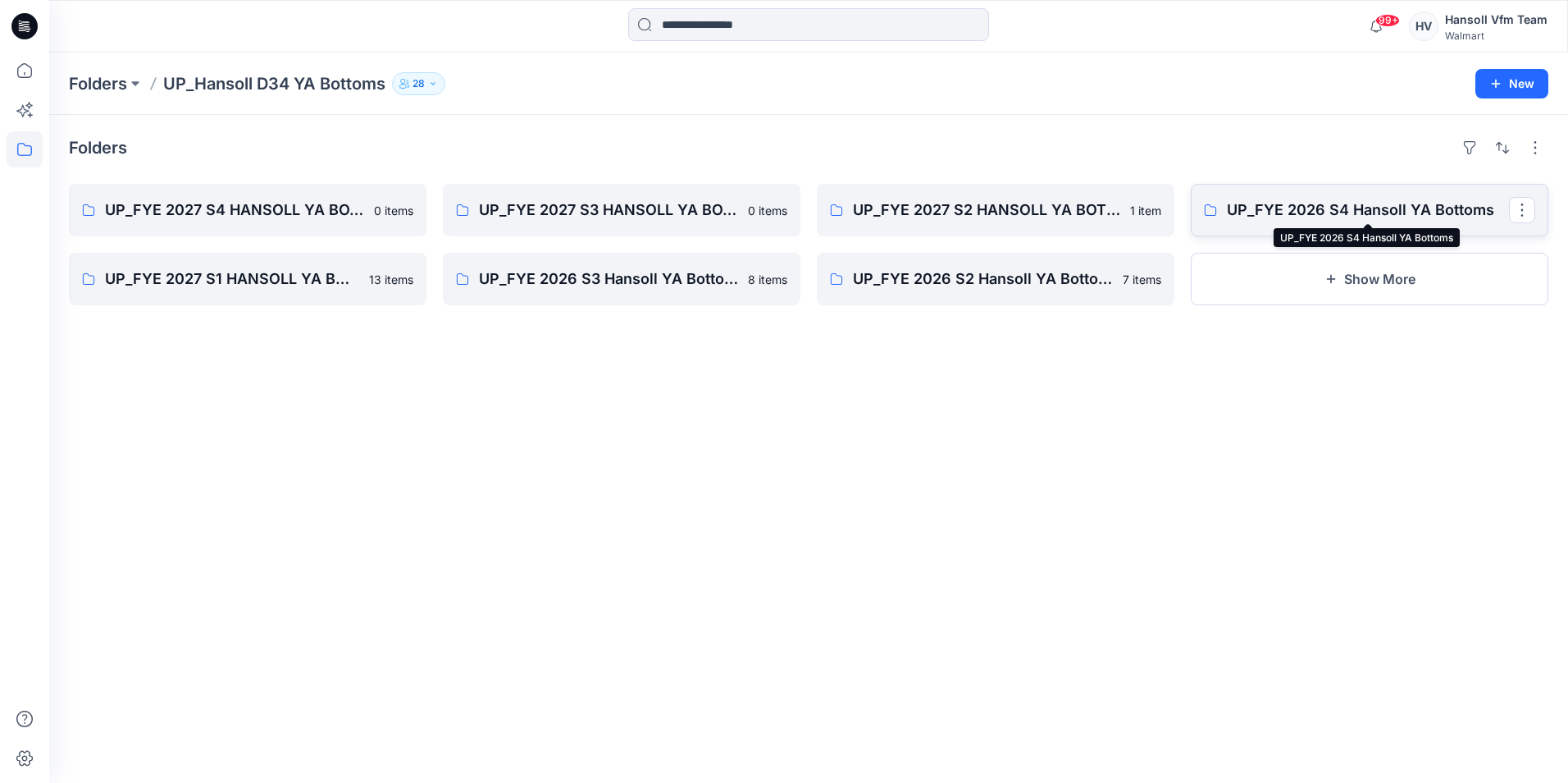
click at [1159, 209] on p "UP_FYE 2026 S4 Hansoll YA Bottoms" at bounding box center [1367, 210] width 282 height 23
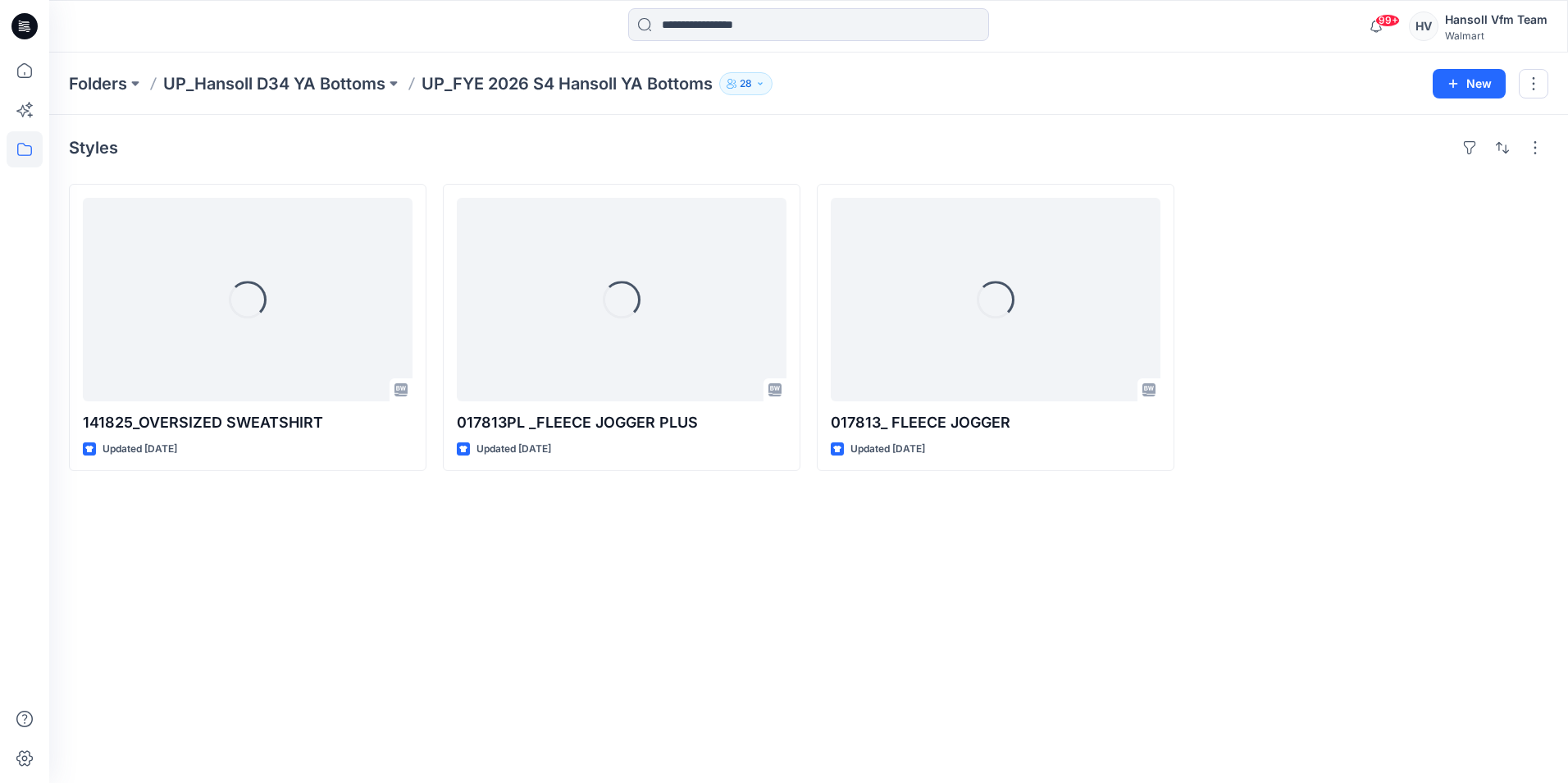
click at [1159, 209] on div at bounding box center [1369, 328] width 357 height 287
